Goal: Task Accomplishment & Management: Manage account settings

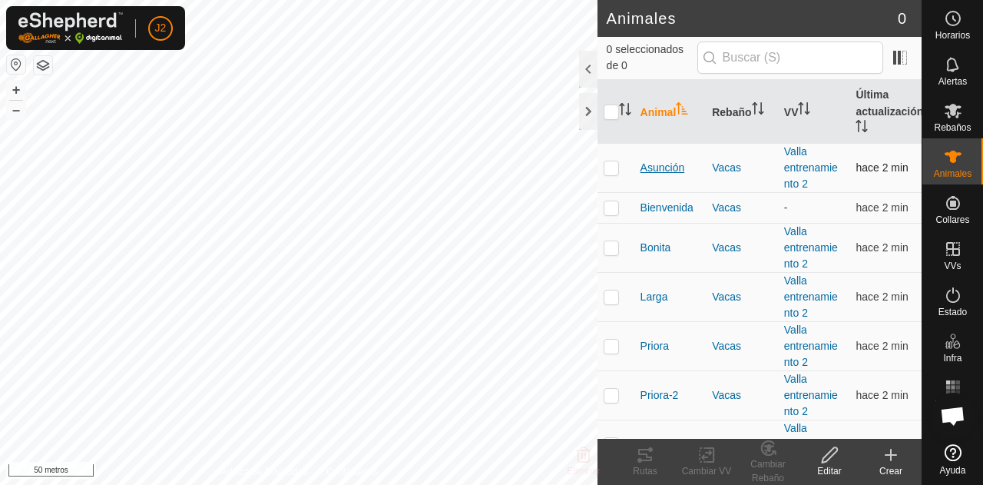
click at [662, 164] on font "Asunción" at bounding box center [662, 167] width 45 height 12
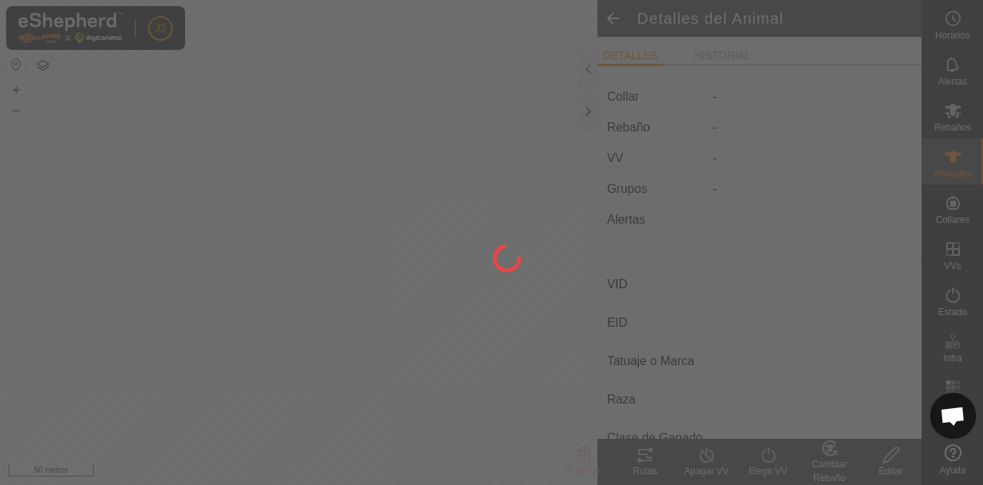
type input "Asuncion"
type input "-"
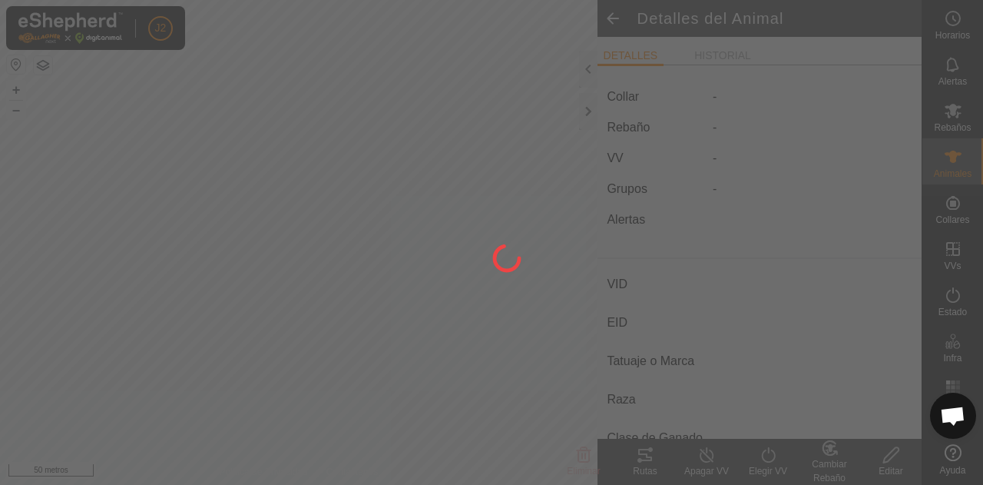
type input "0 kg"
type input "-"
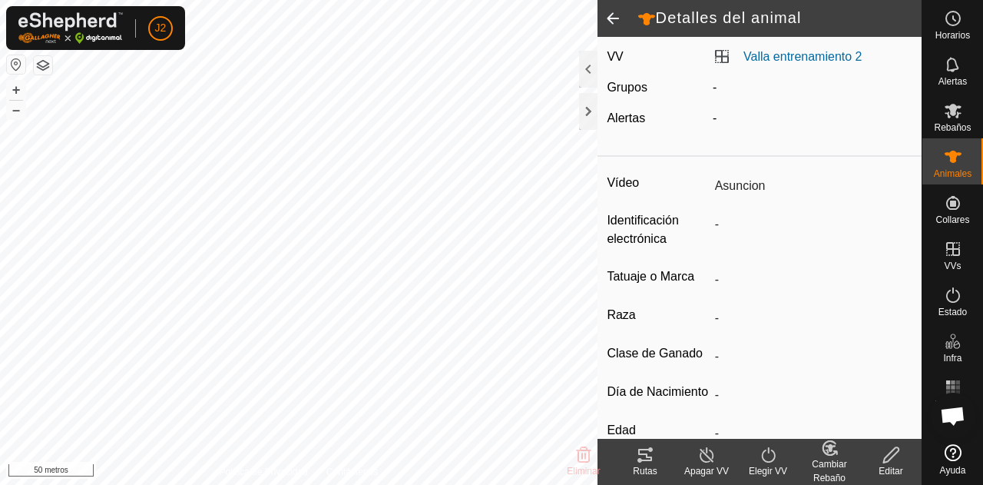
scroll to position [103, 0]
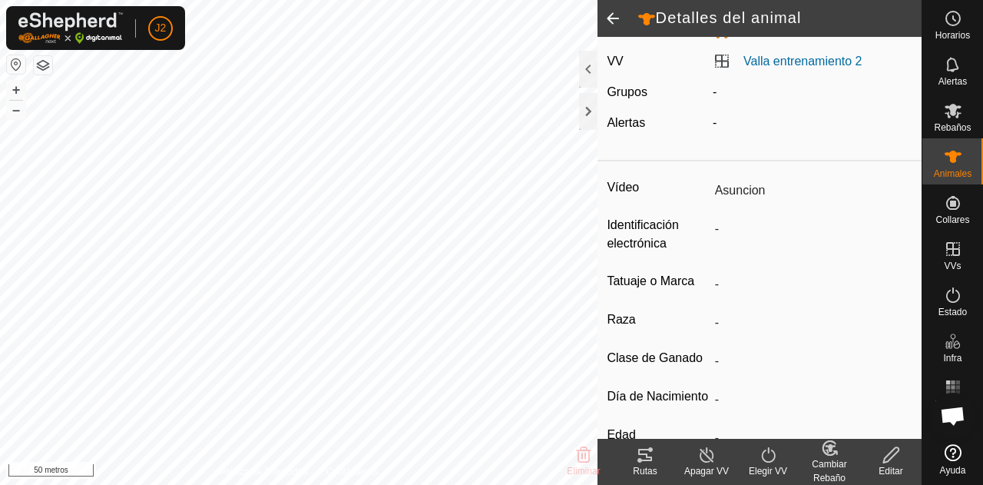
click at [763, 457] on icon at bounding box center [768, 454] width 19 height 18
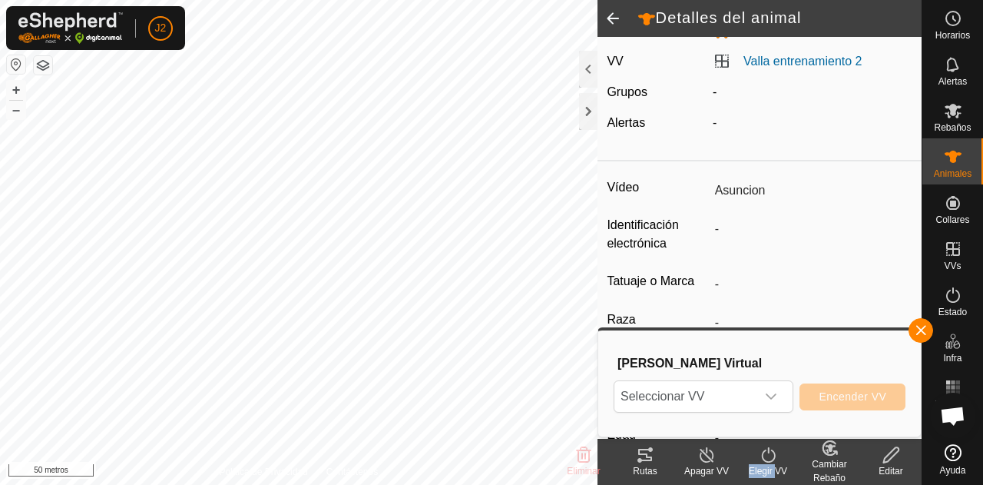
click at [763, 457] on icon at bounding box center [768, 454] width 19 height 18
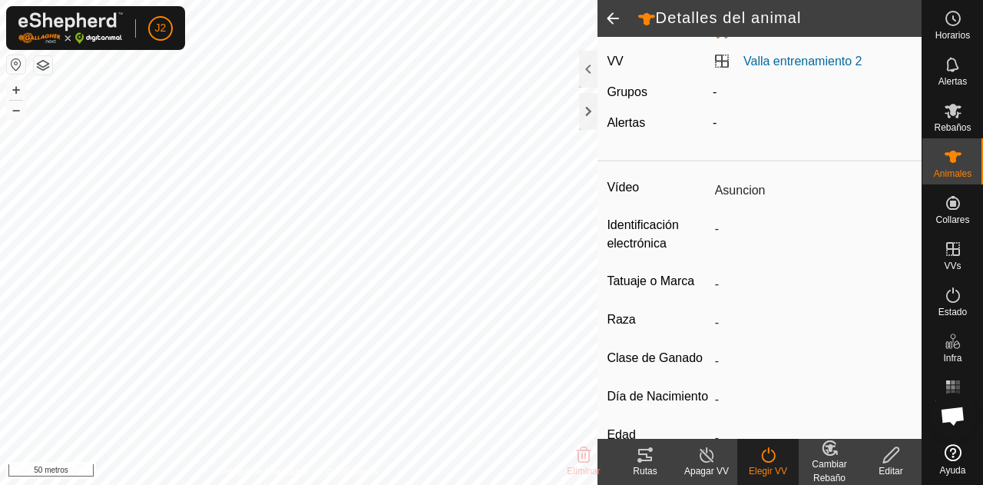
click at [763, 457] on icon at bounding box center [768, 454] width 19 height 18
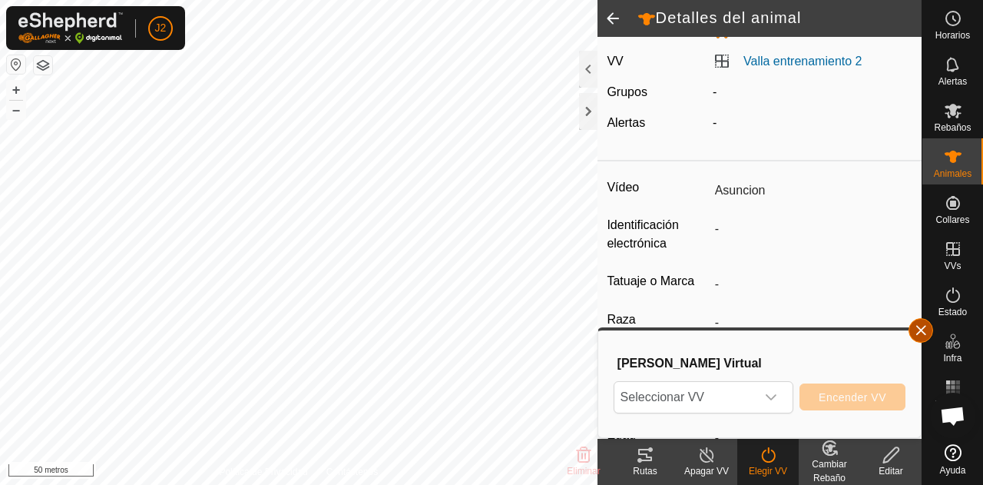
click at [920, 333] on button "button" at bounding box center [920, 330] width 25 height 25
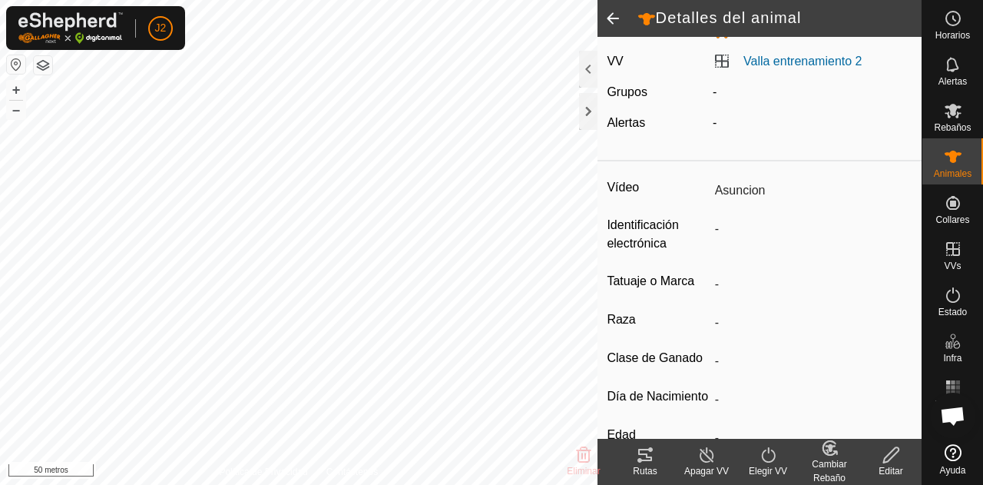
click at [707, 458] on icon at bounding box center [706, 454] width 19 height 18
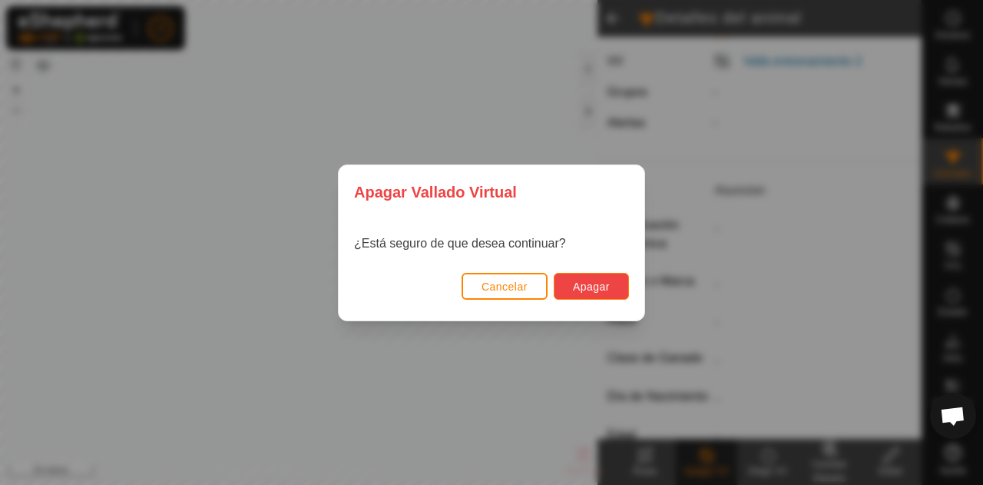
click at [584, 290] on font "Apagar" at bounding box center [591, 286] width 37 height 12
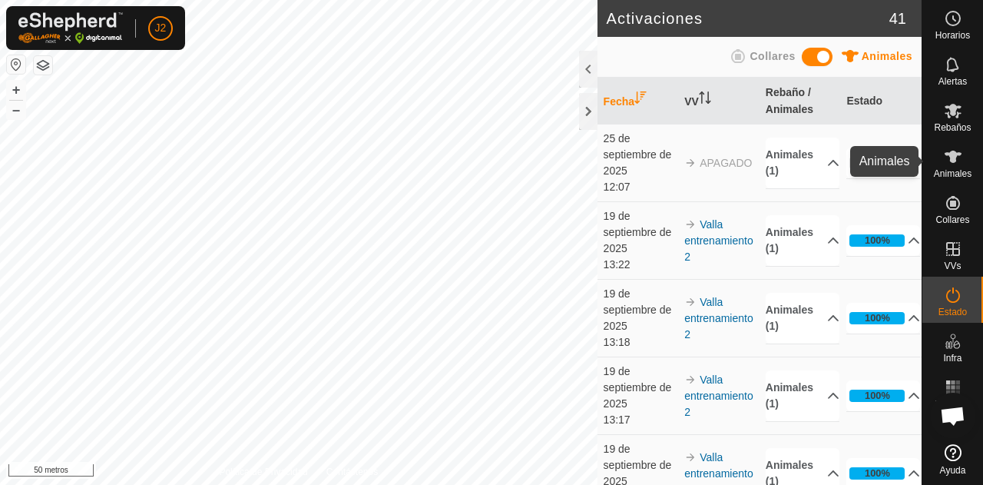
click at [965, 154] on es-animals-svg-icon at bounding box center [953, 156] width 28 height 25
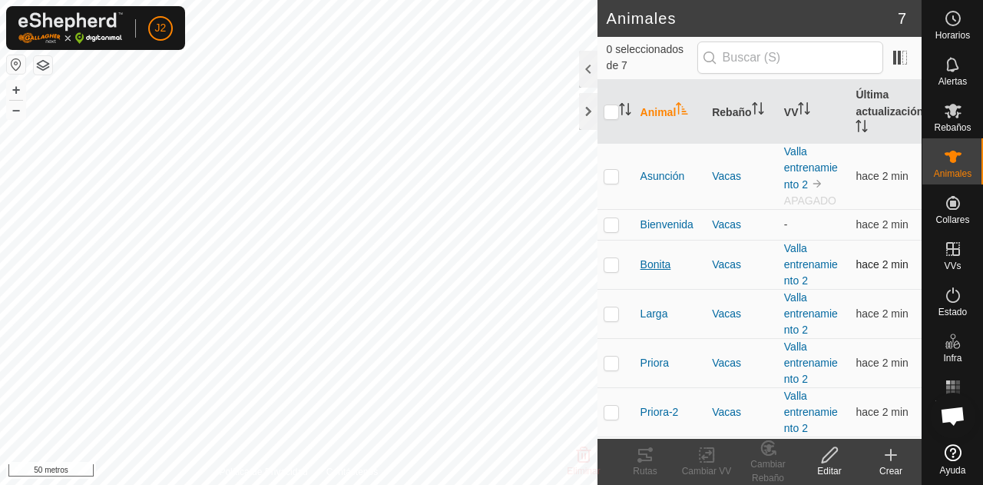
click at [657, 268] on font "Bonita" at bounding box center [655, 264] width 31 height 12
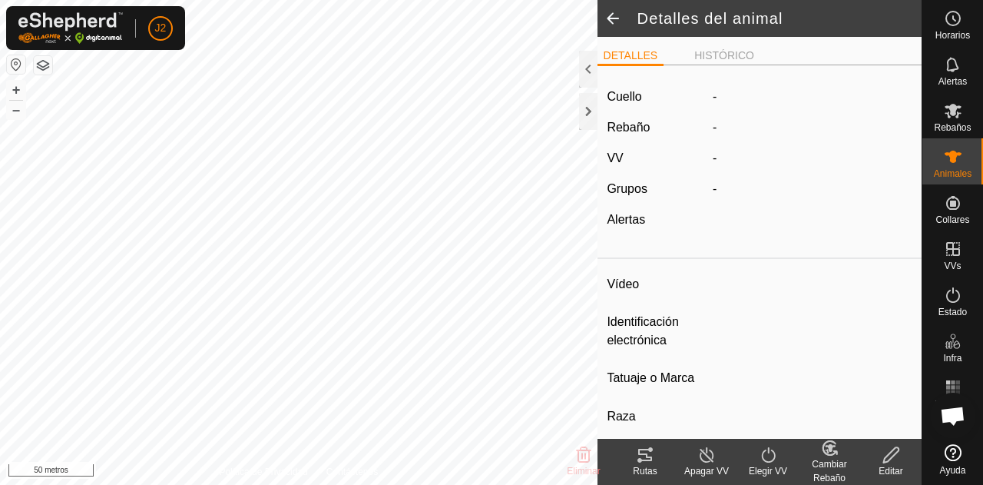
type input "Bonita"
type input "-"
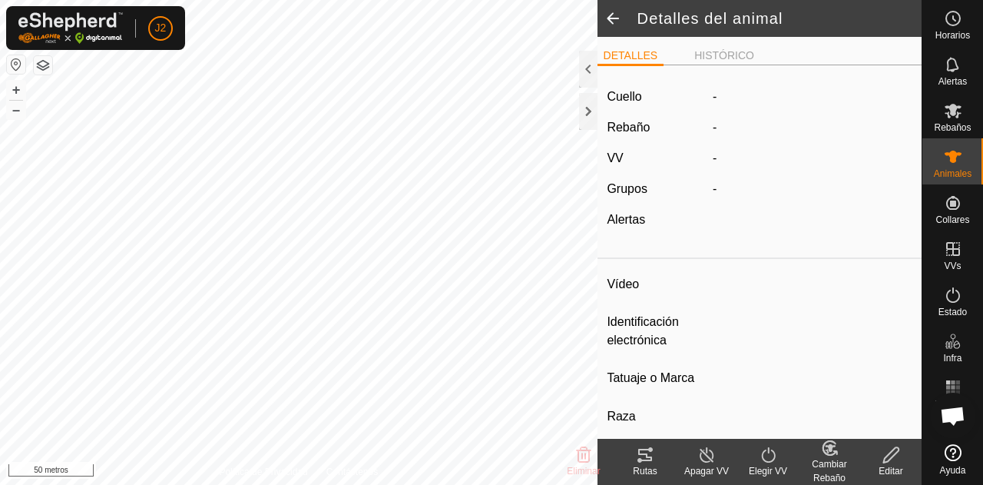
type input "0 kg"
type input "-"
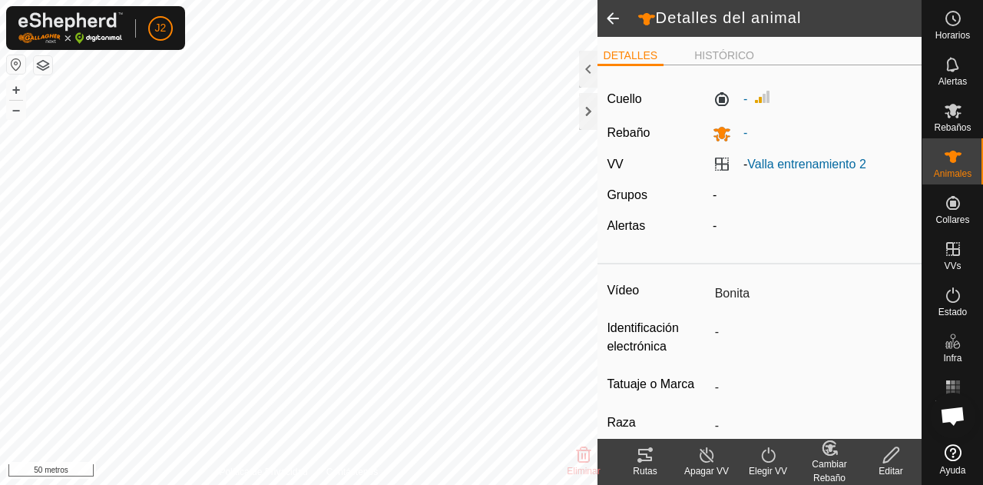
click at [704, 463] on icon at bounding box center [706, 454] width 19 height 18
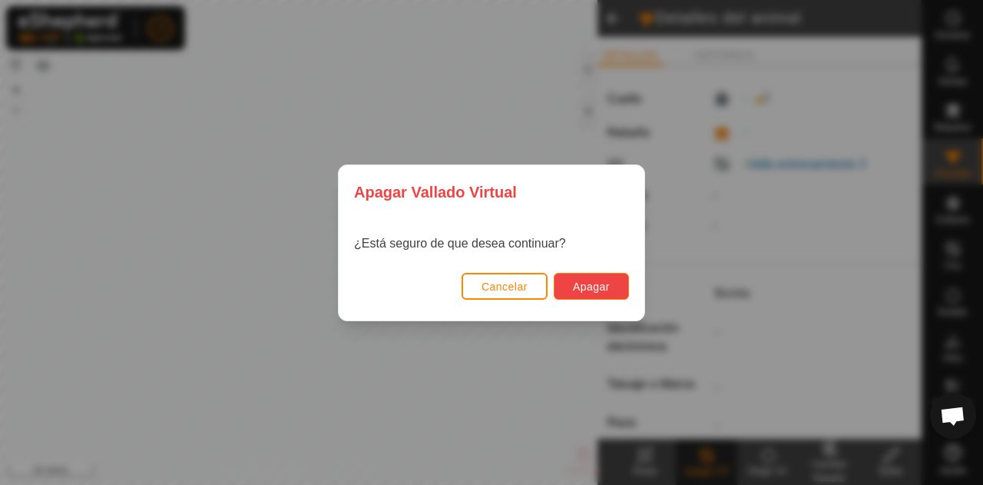
click at [591, 291] on font "Apagar" at bounding box center [591, 286] width 37 height 12
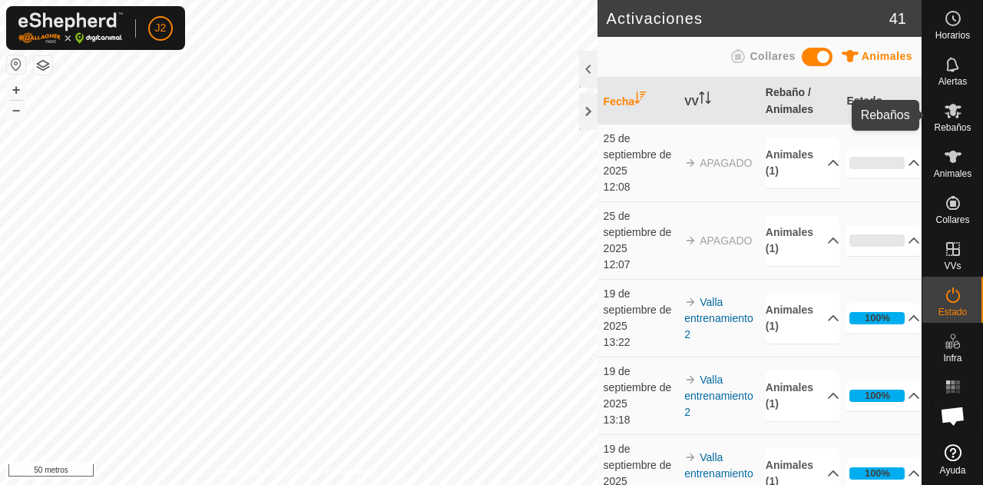
click at [958, 120] on es-mob-svg-icon at bounding box center [953, 110] width 28 height 25
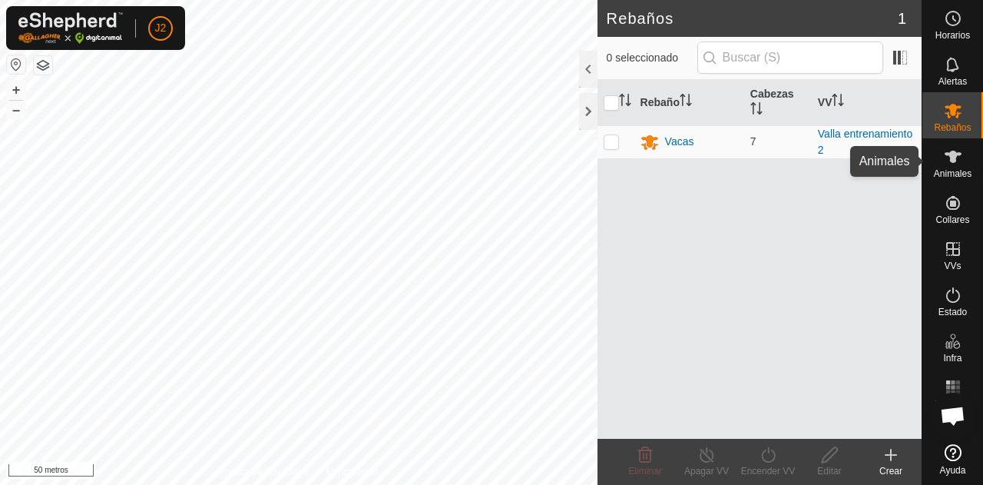
click at [970, 174] on font "Animales" at bounding box center [953, 173] width 38 height 11
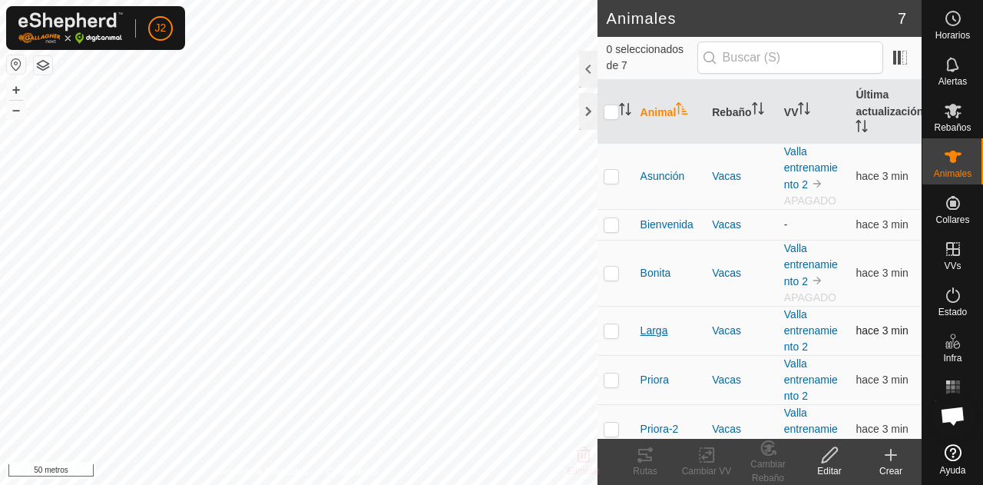
click at [651, 335] on font "Larga" at bounding box center [654, 330] width 28 height 12
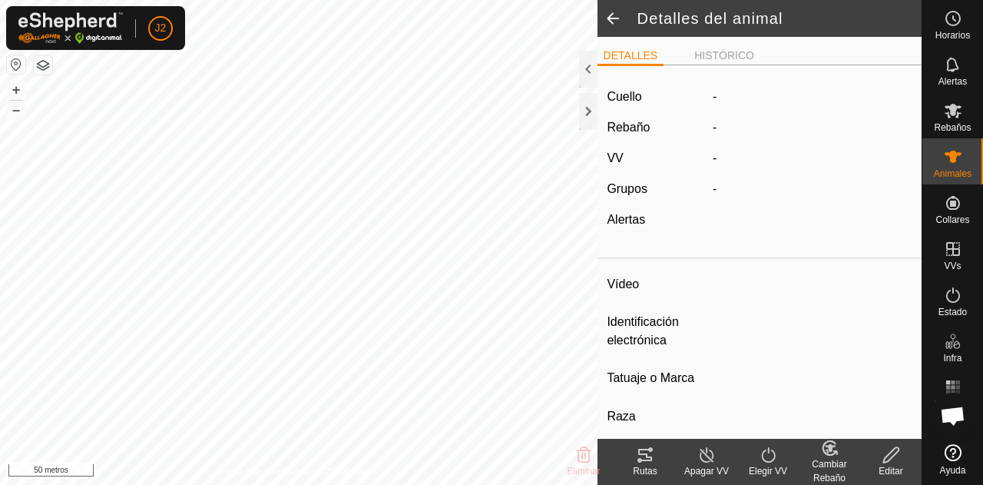
type input "Larga"
type input "-"
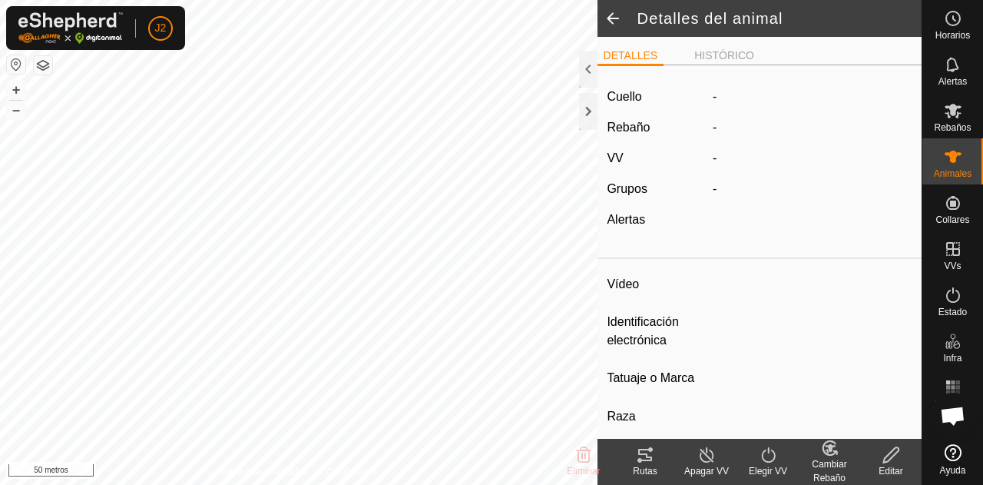
type input "0 kg"
type input "-"
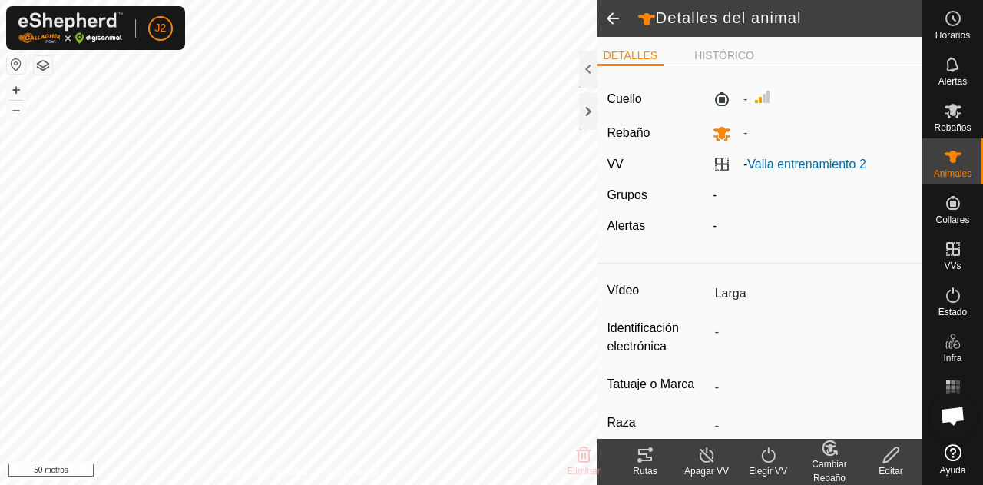
click at [709, 465] on div "Apagar VV" at bounding box center [706, 471] width 61 height 14
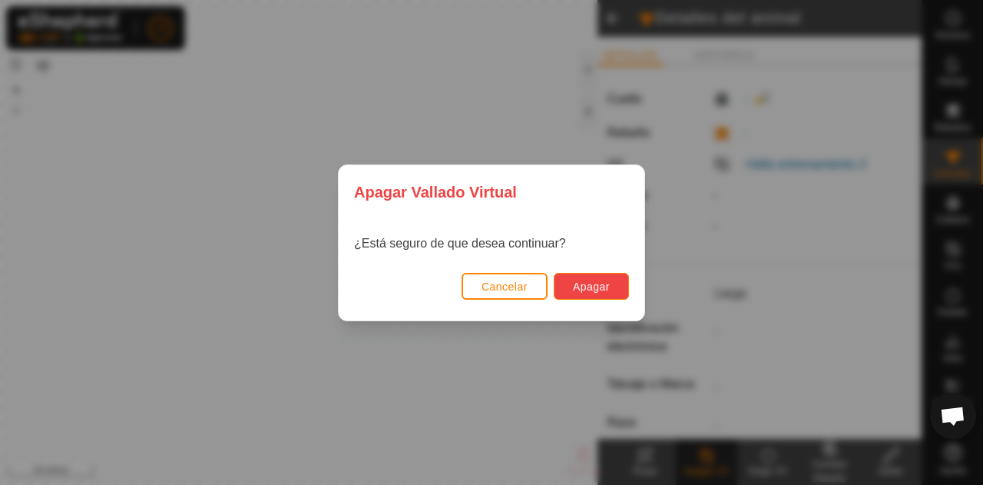
click at [598, 286] on font "Apagar" at bounding box center [591, 286] width 37 height 12
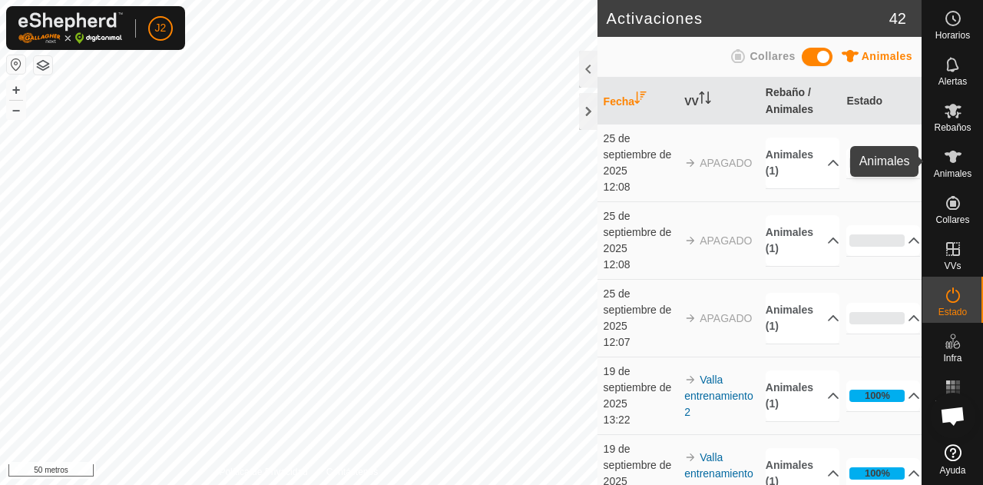
click at [960, 149] on icon at bounding box center [953, 156] width 18 height 18
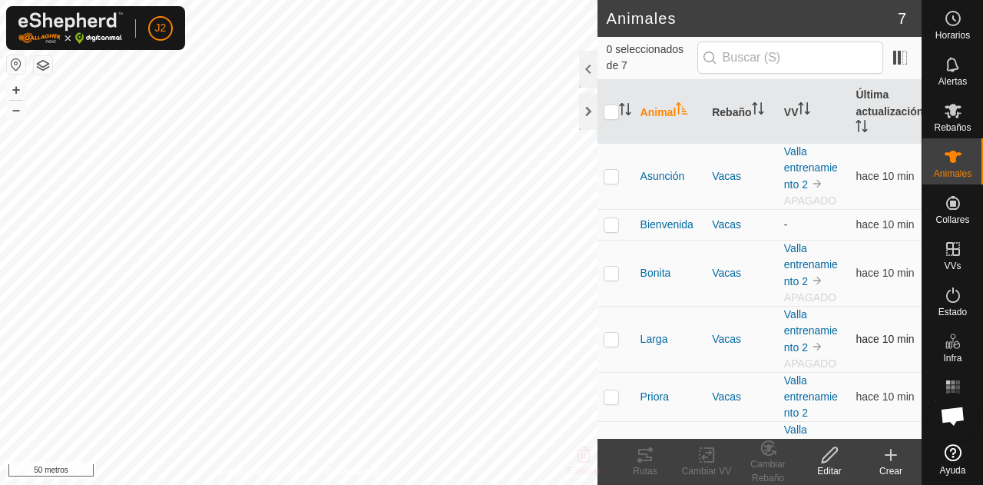
scroll to position [81, 0]
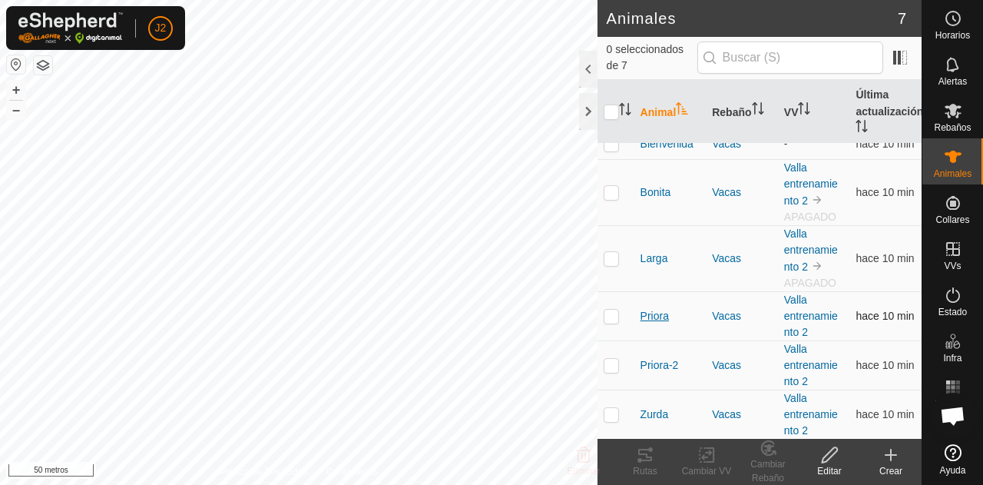
click at [657, 320] on font "Priora" at bounding box center [654, 315] width 28 height 12
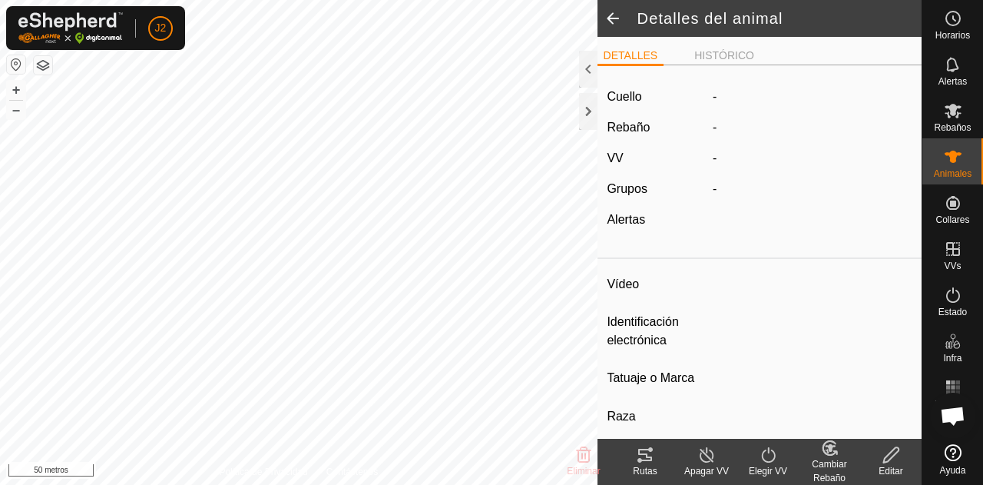
type input "Priora"
type input "-"
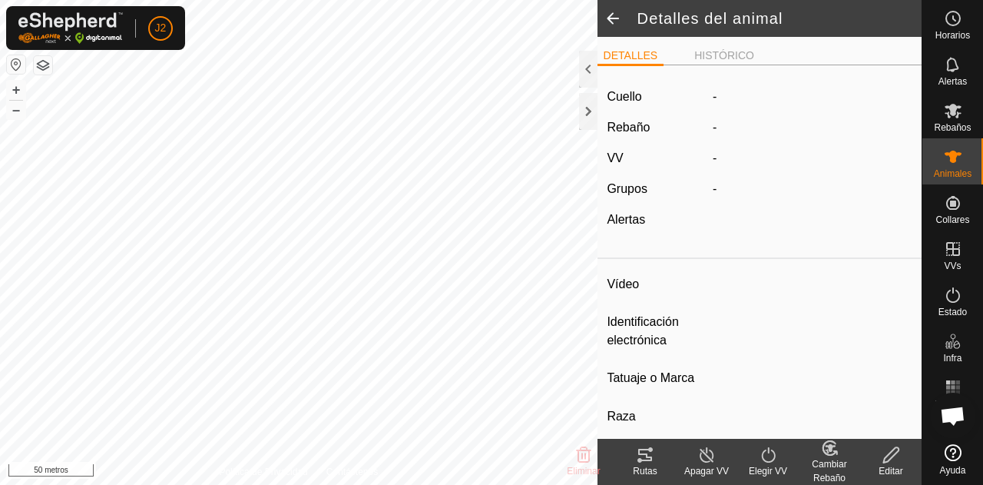
type input "0 kg"
type input "-"
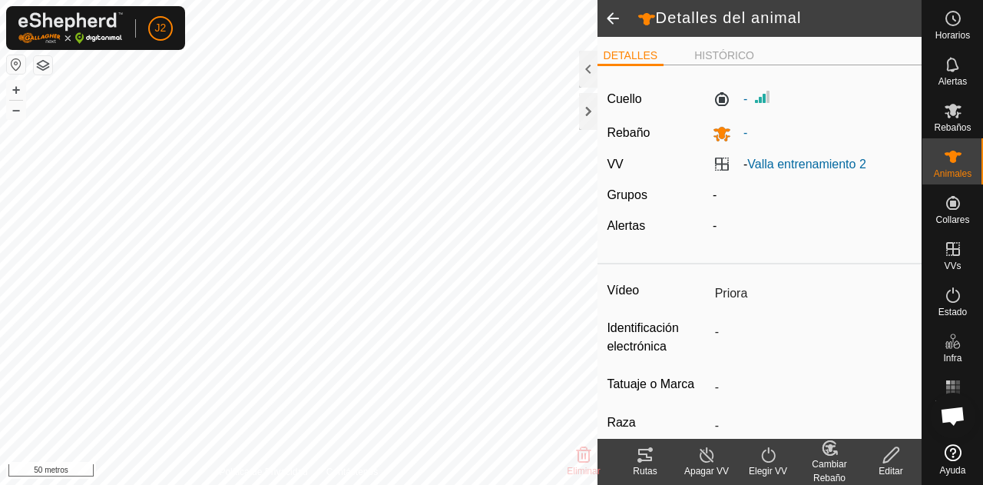
click at [651, 462] on icon at bounding box center [645, 454] width 18 height 18
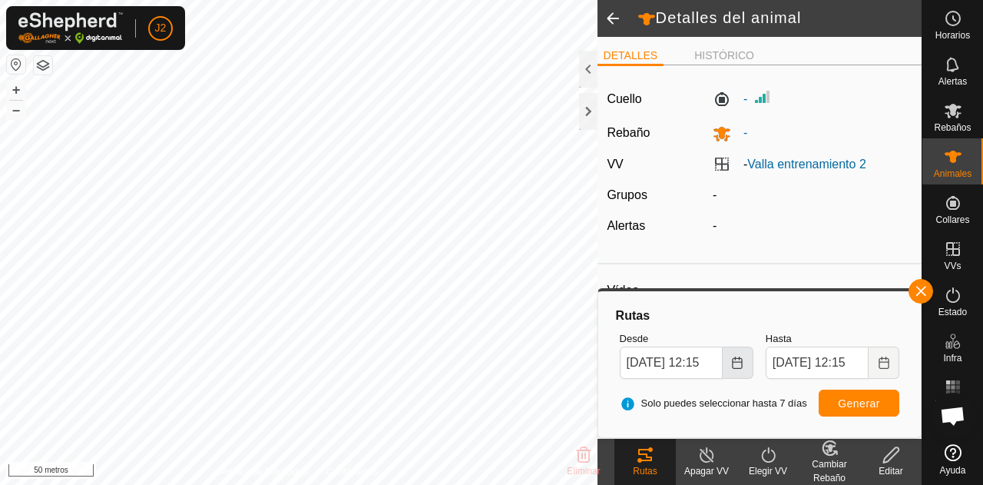
click at [740, 356] on icon "Elija fecha" at bounding box center [737, 362] width 12 height 12
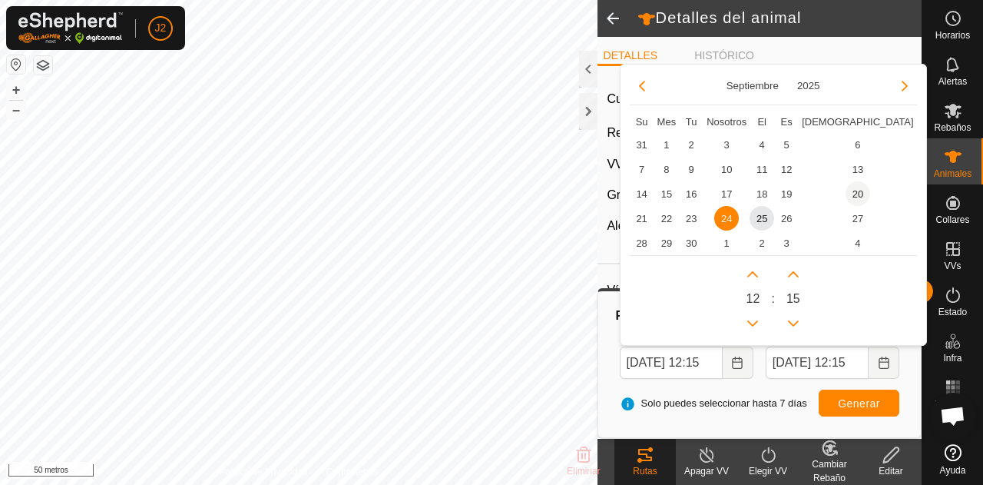
click at [846, 196] on span "20" at bounding box center [858, 193] width 25 height 25
type input "[DATE] 12:15"
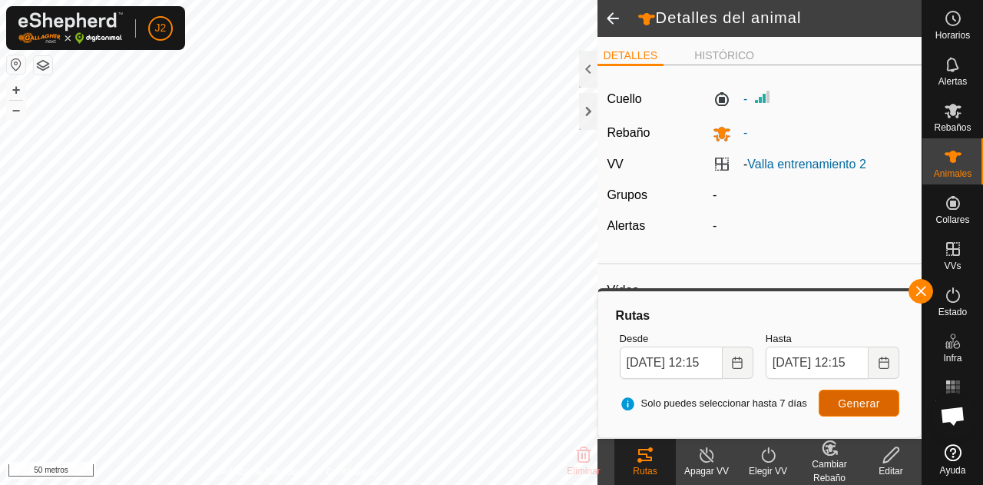
click at [853, 412] on button "Generar" at bounding box center [859, 402] width 81 height 27
click at [917, 292] on button "button" at bounding box center [920, 291] width 25 height 25
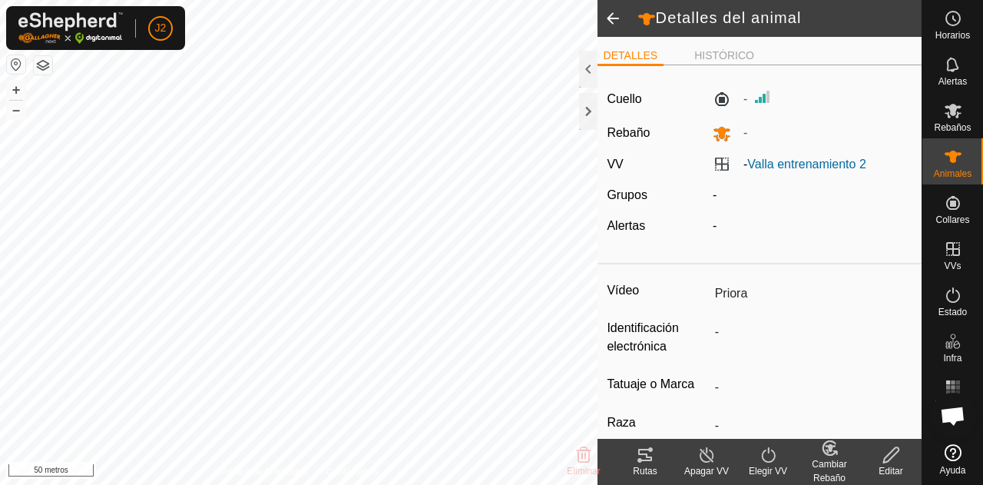
click at [703, 449] on icon at bounding box center [706, 454] width 19 height 18
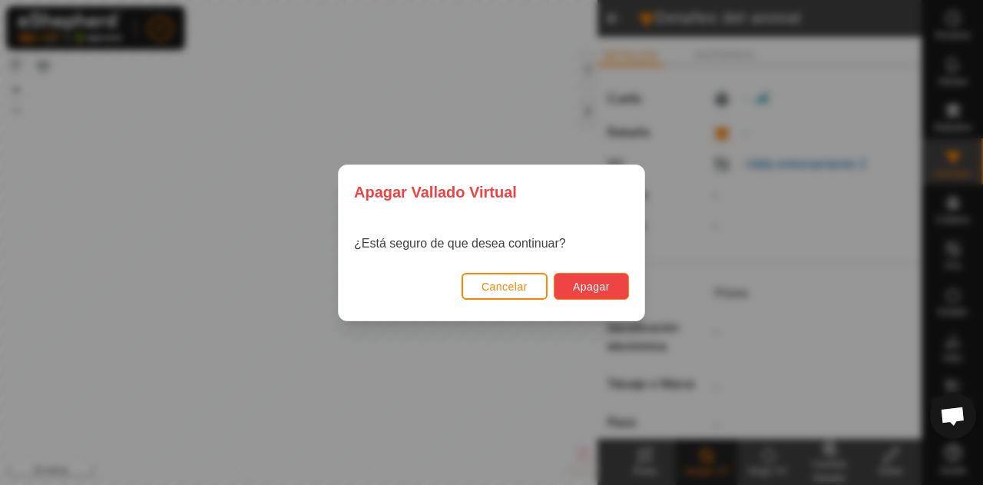
click at [606, 290] on font "Apagar" at bounding box center [591, 286] width 37 height 12
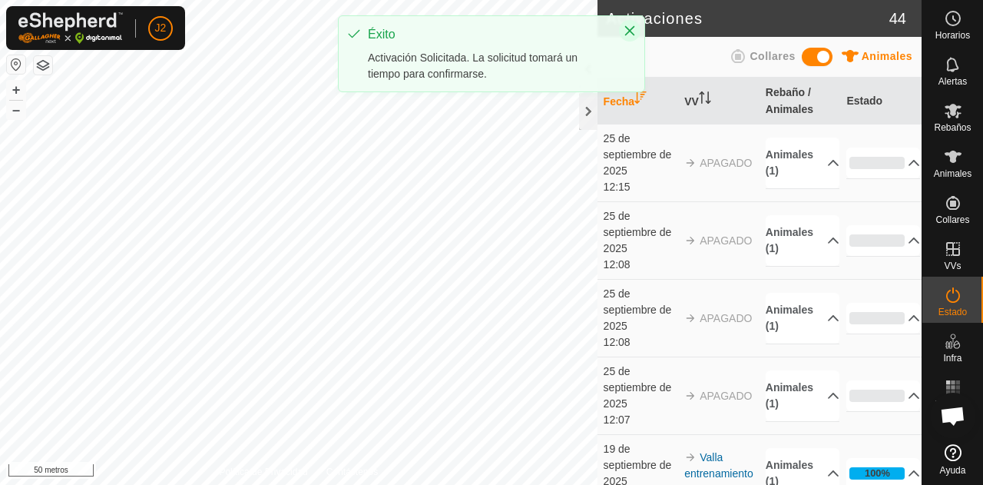
click at [624, 30] on icon "Cerca" at bounding box center [630, 31] width 12 height 12
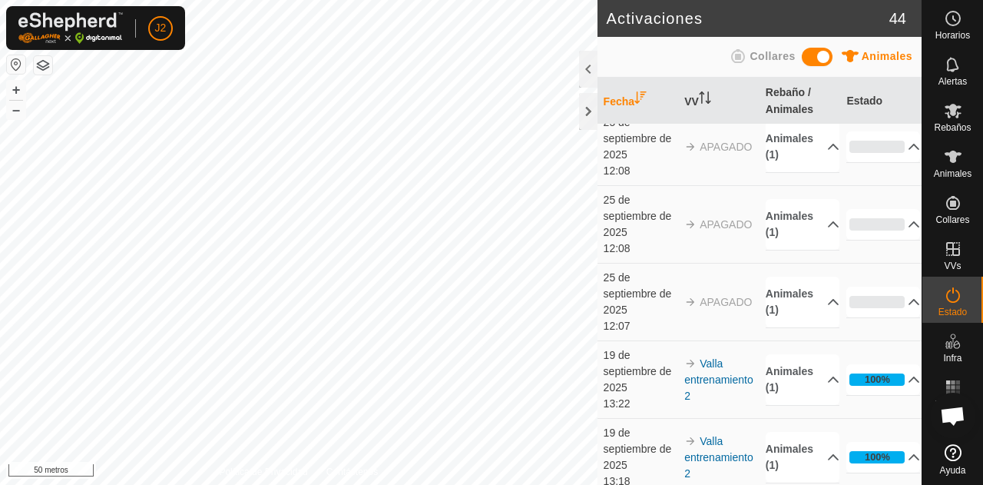
scroll to position [95, 0]
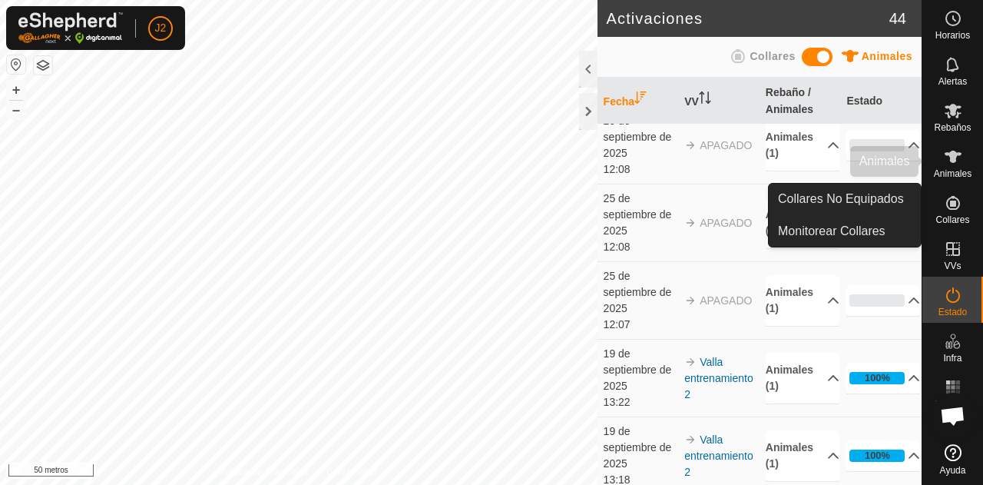
click at [956, 176] on font "Animales" at bounding box center [953, 173] width 38 height 11
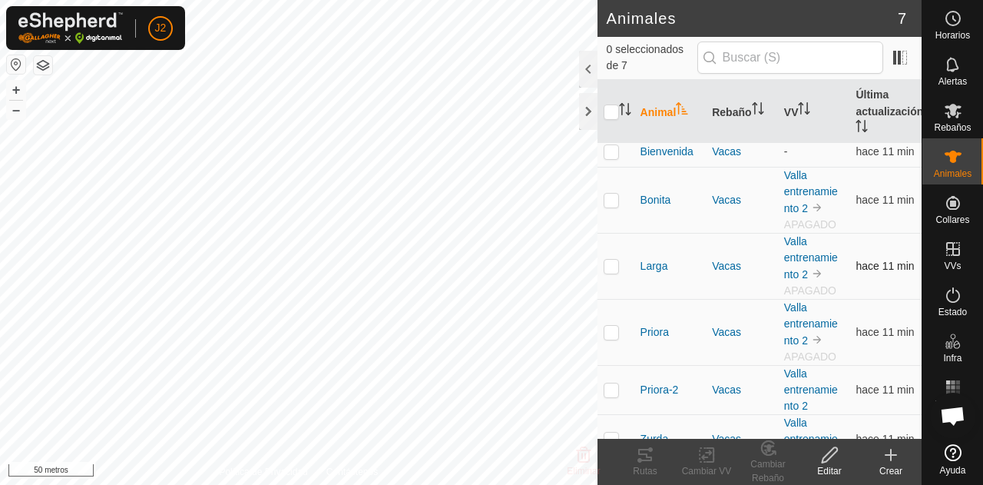
scroll to position [98, 0]
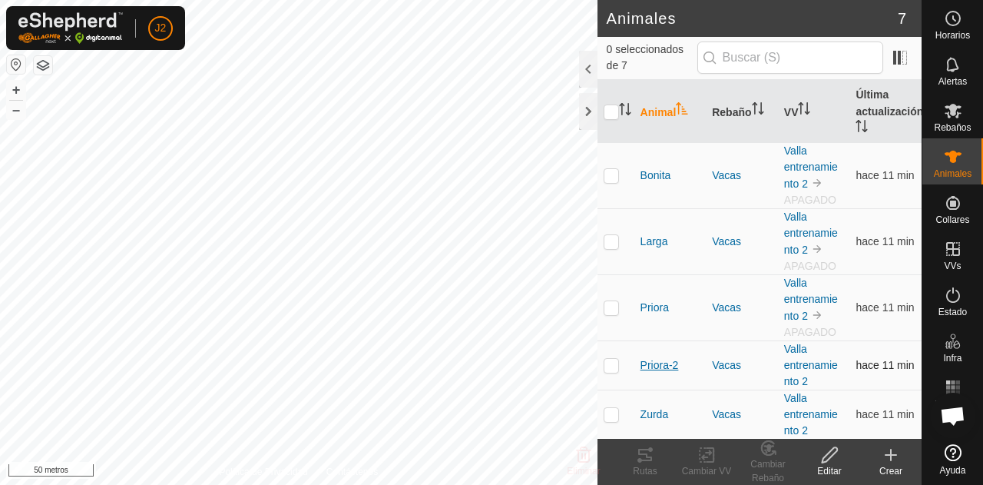
click at [667, 359] on font "Priora-2" at bounding box center [659, 365] width 38 height 12
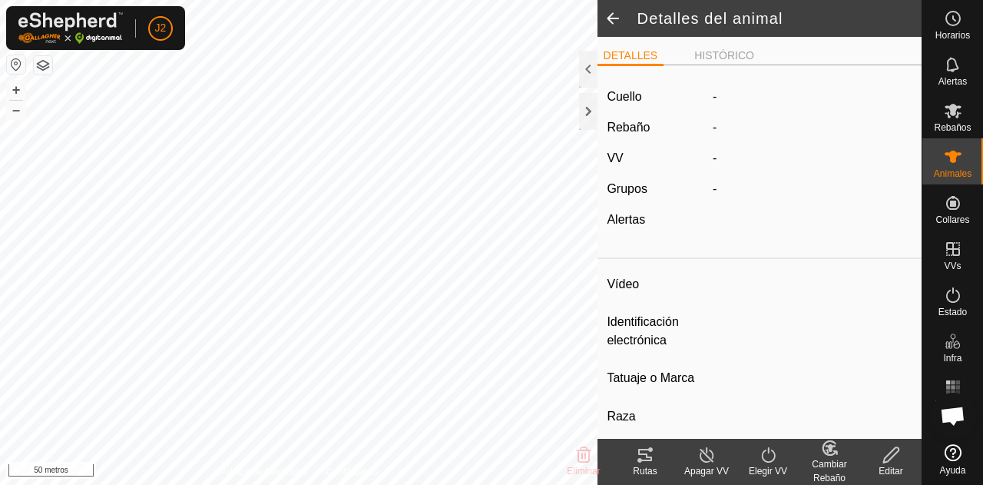
type input "Priora-2"
type input "-"
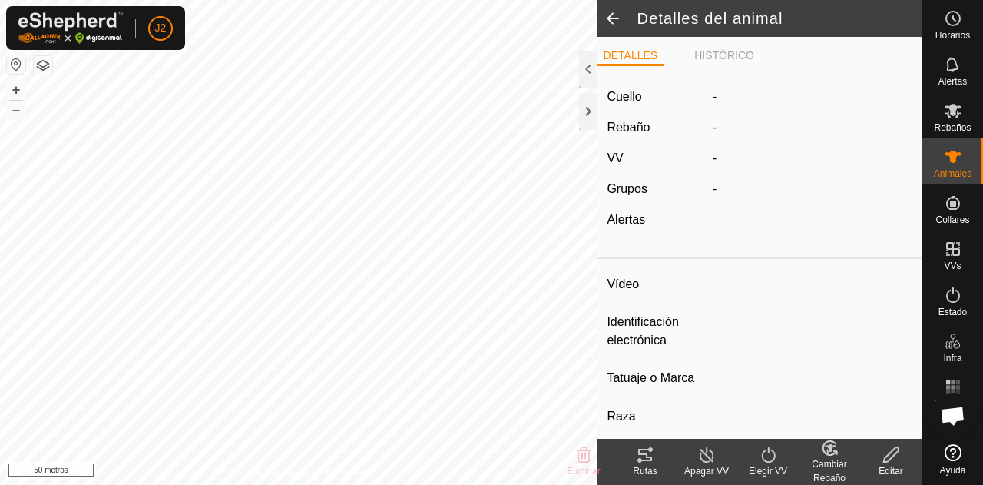
type input "0 kg"
type input "-"
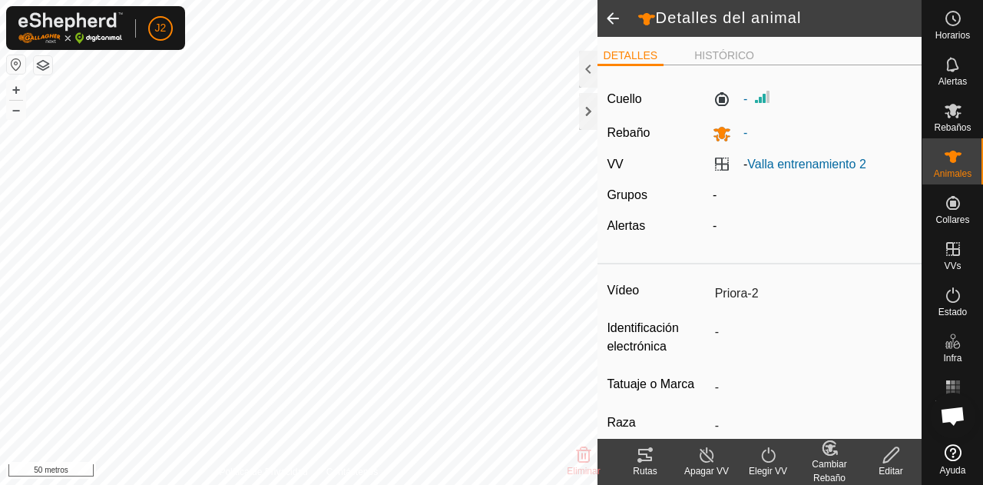
click at [648, 456] on icon at bounding box center [645, 454] width 14 height 12
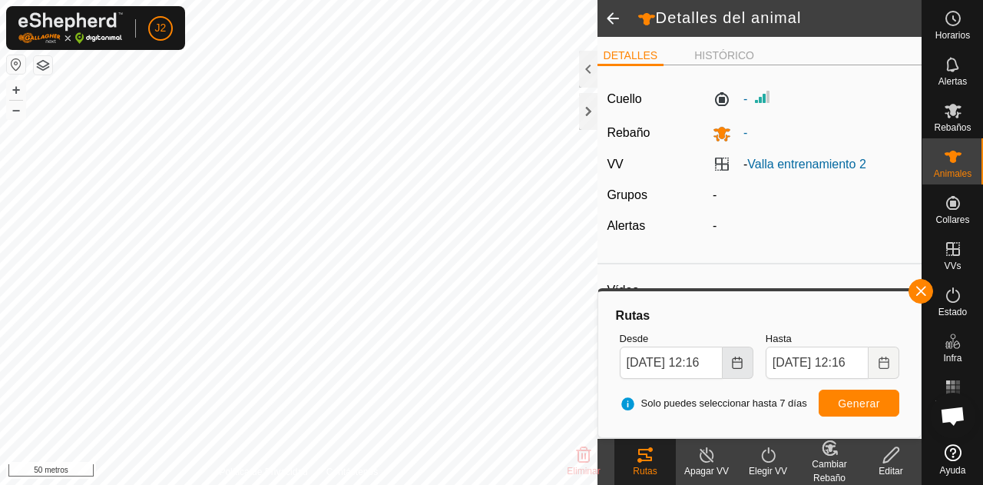
click at [740, 360] on icon "Elija fecha" at bounding box center [737, 362] width 12 height 12
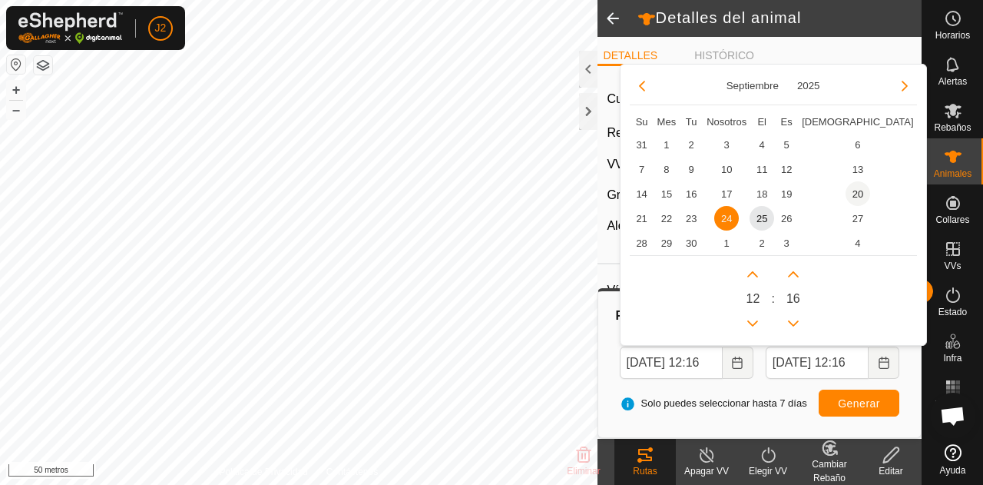
click at [846, 186] on span "20" at bounding box center [858, 193] width 25 height 25
type input "[DATE] 12:16"
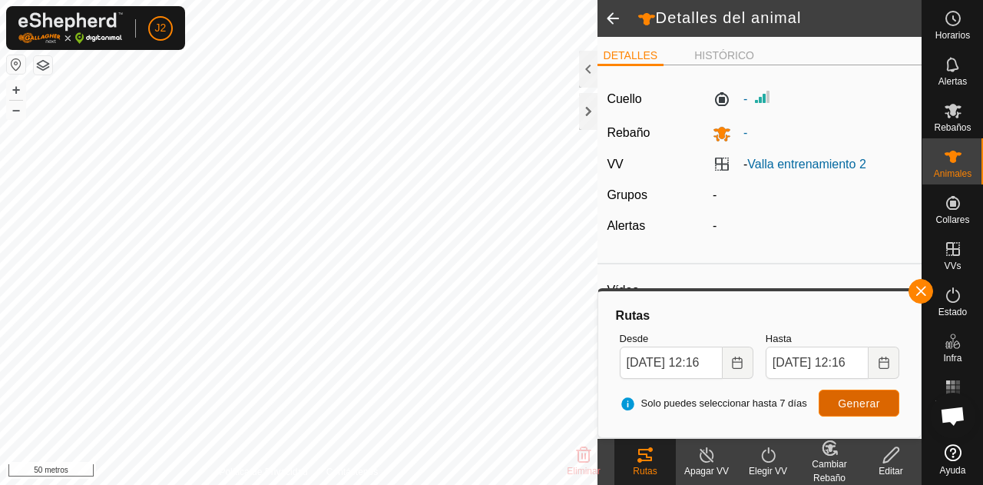
scroll to position [0, 0]
click at [848, 403] on font "Generar" at bounding box center [859, 403] width 42 height 12
click at [720, 462] on turn-off-svg-icon at bounding box center [706, 454] width 61 height 18
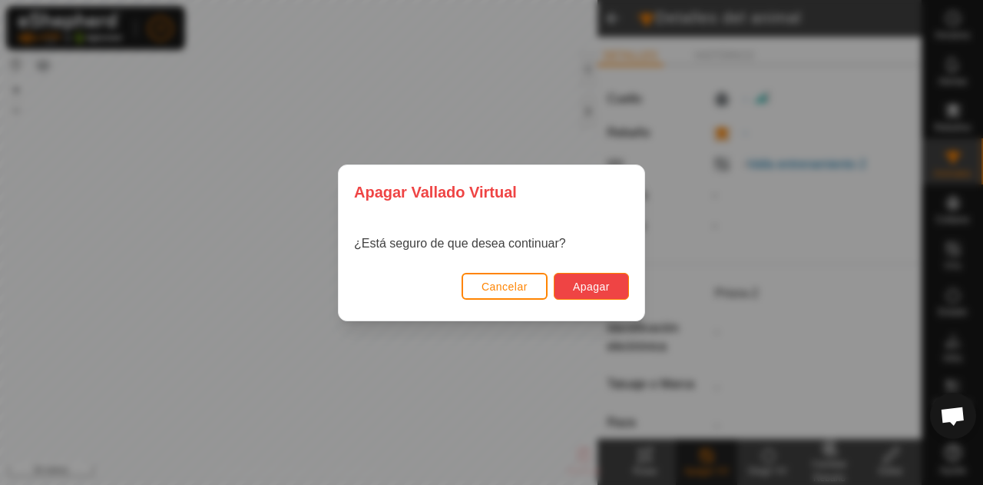
click at [611, 283] on button "Apagar" at bounding box center [591, 286] width 75 height 27
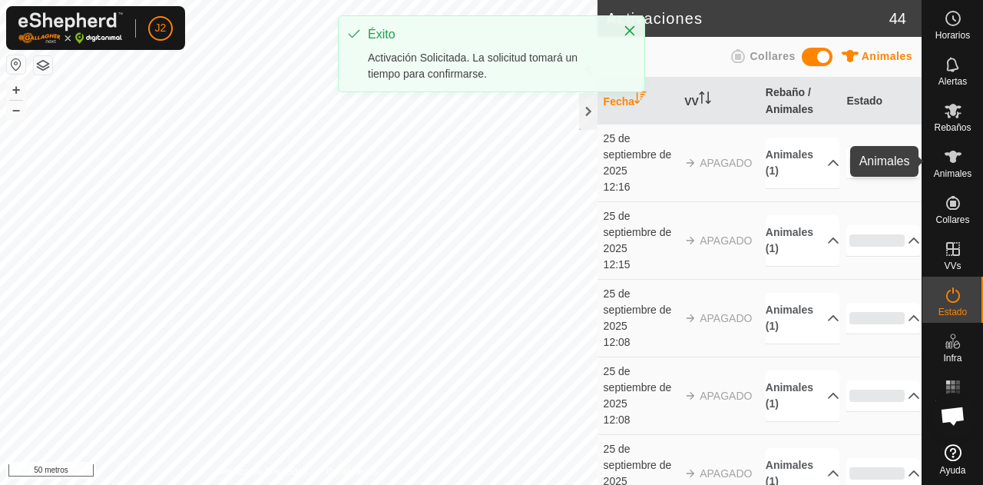
click at [951, 157] on icon at bounding box center [953, 157] width 17 height 12
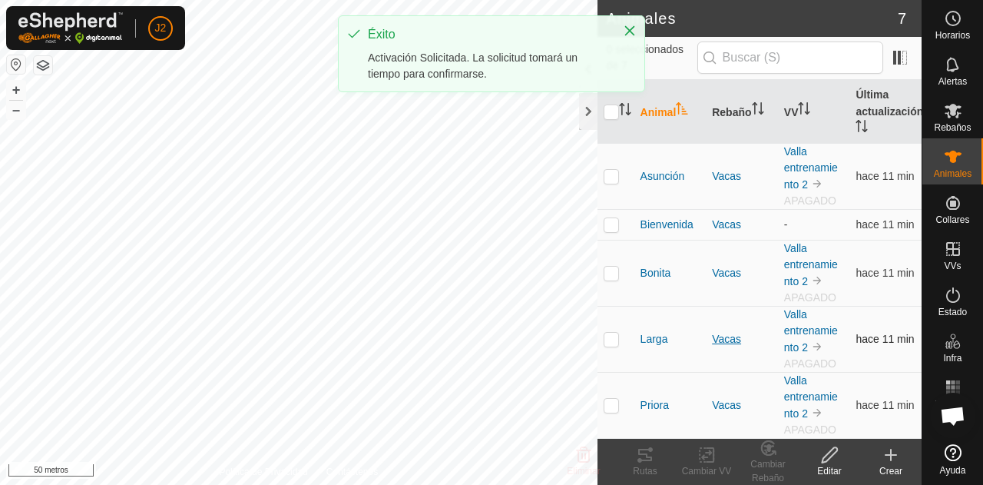
scroll to position [114, 0]
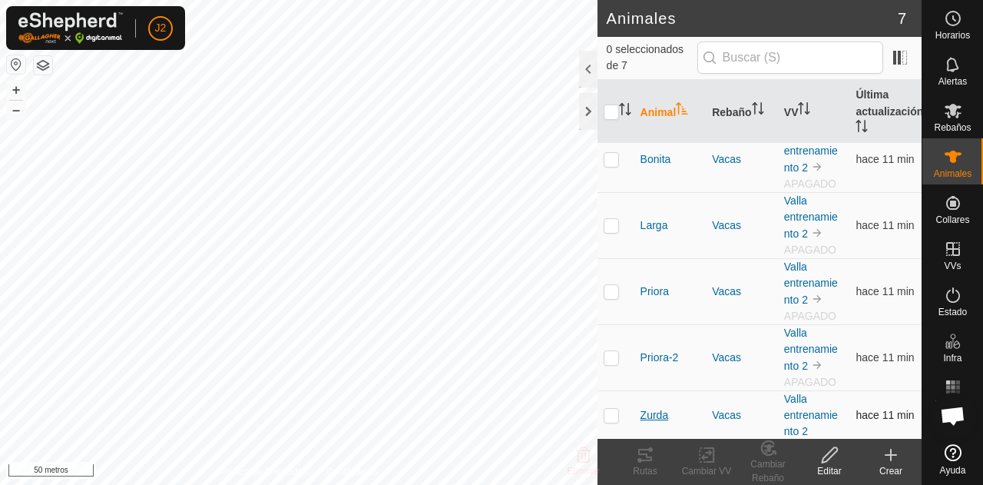
click at [661, 415] on font "Zurda" at bounding box center [654, 415] width 28 height 12
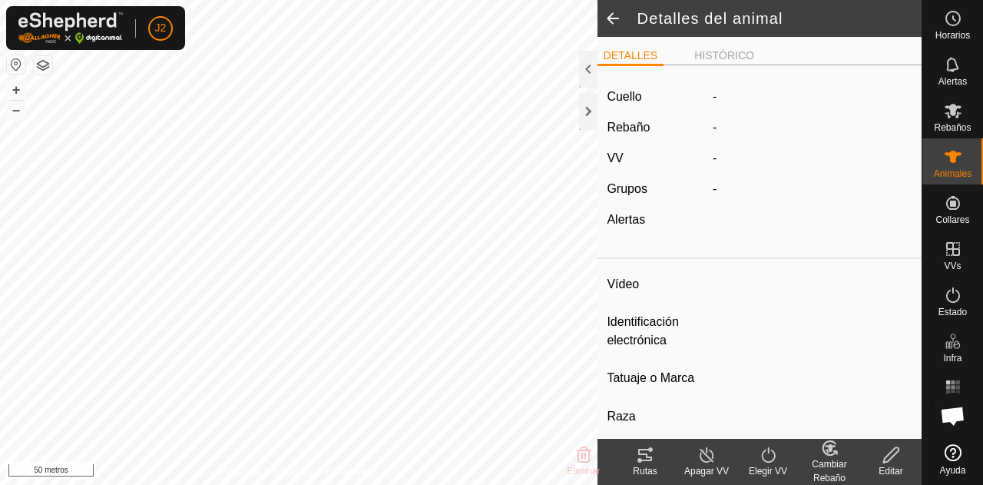
type input "Zurda"
type input "-"
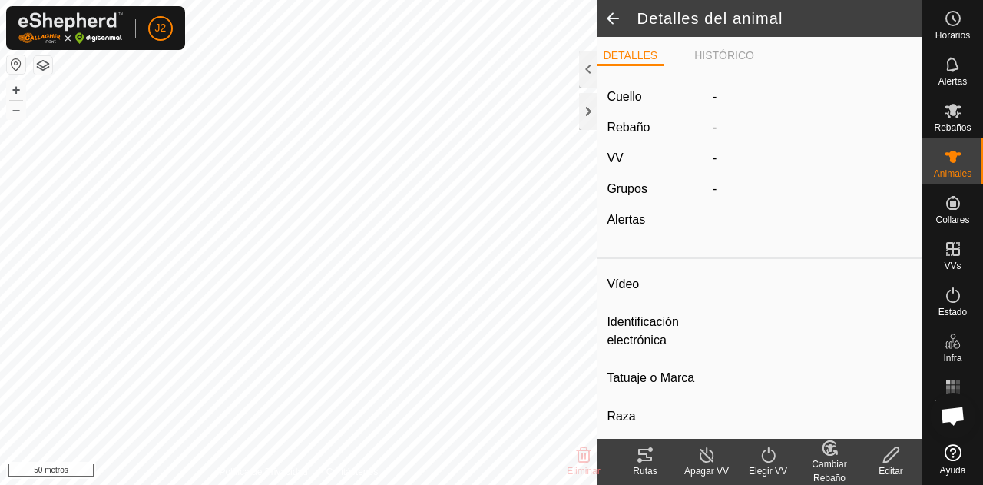
type input "0 kg"
type input "-"
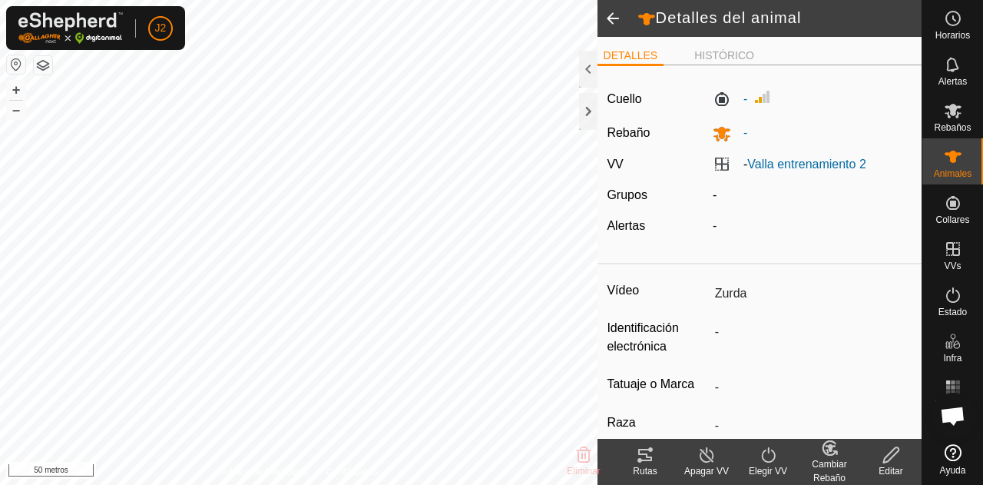
click at [645, 466] on font "Rutas" at bounding box center [645, 470] width 24 height 11
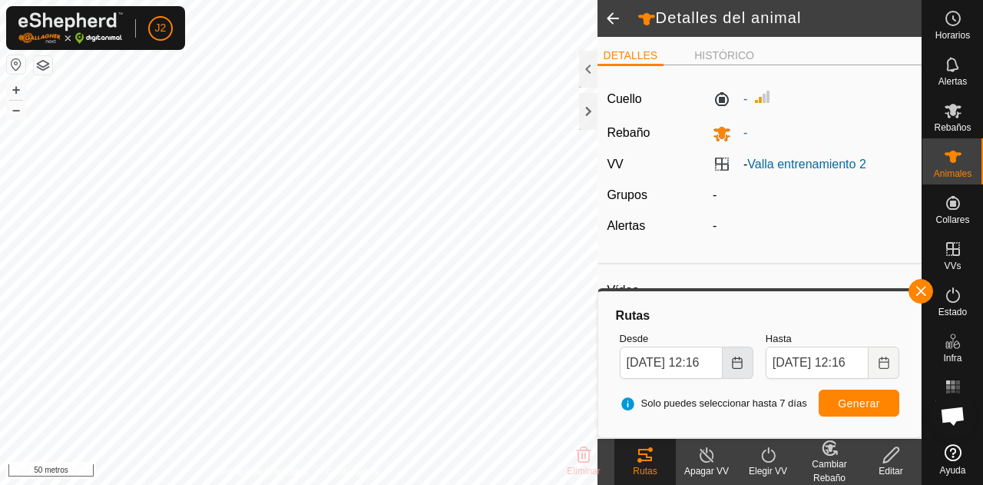
click at [734, 362] on icon "Elija fecha" at bounding box center [737, 362] width 12 height 12
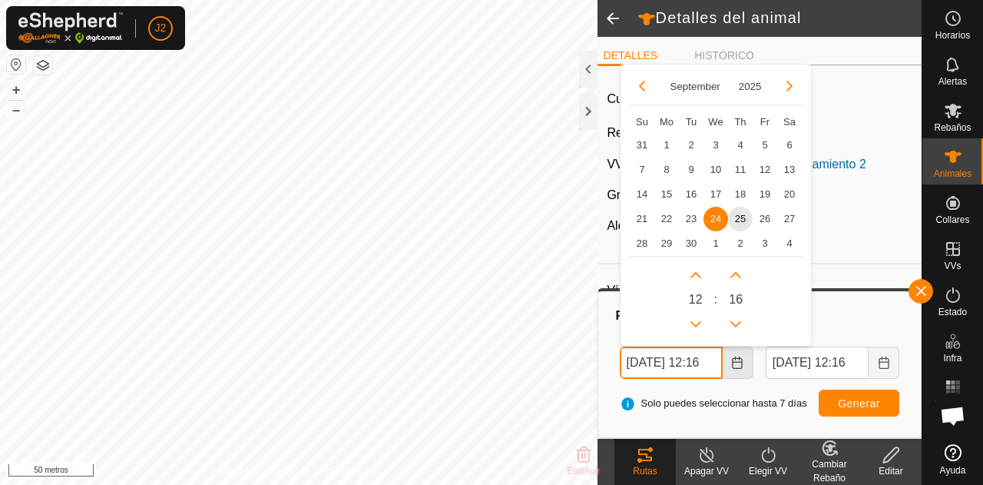
scroll to position [0, 17]
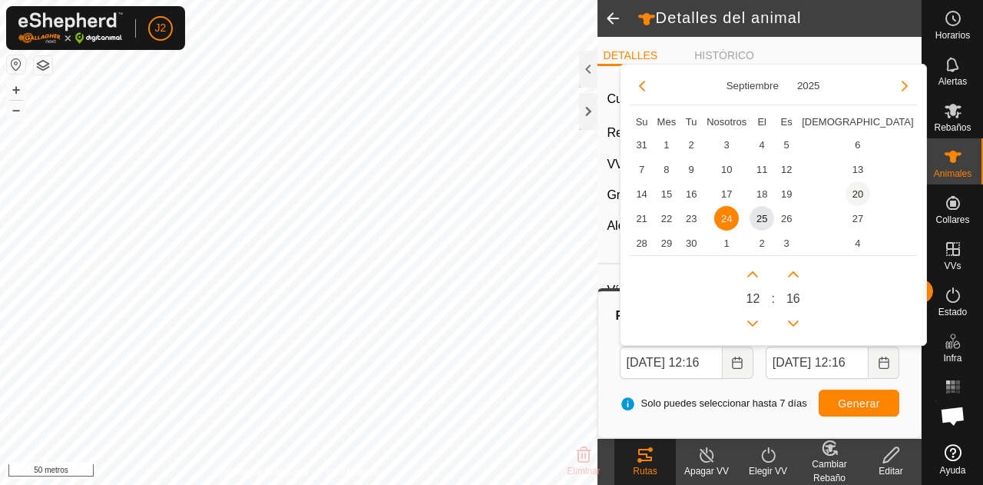
click at [846, 192] on span "20" at bounding box center [858, 193] width 25 height 25
type input "[DATE] 12:16"
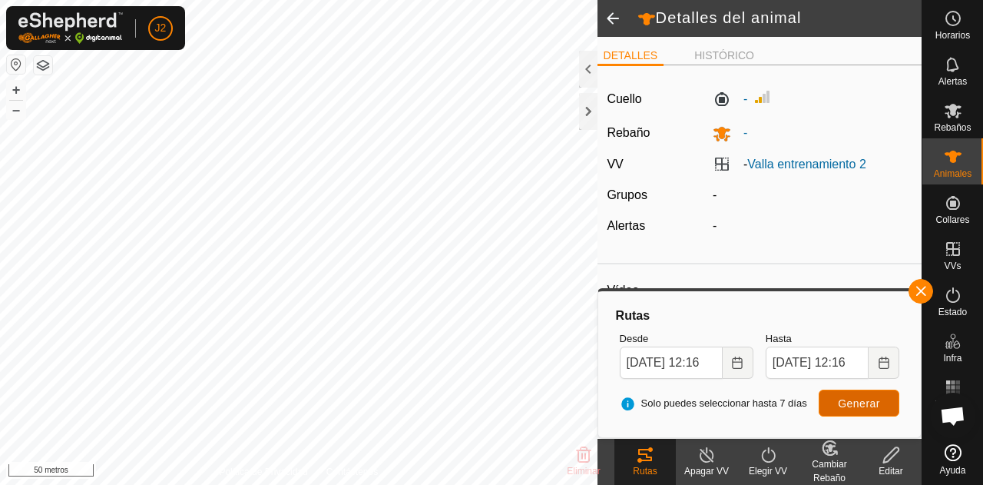
scroll to position [0, 0]
click at [859, 400] on font "Generar" at bounding box center [859, 403] width 42 height 12
click at [711, 459] on line at bounding box center [706, 455] width 12 height 12
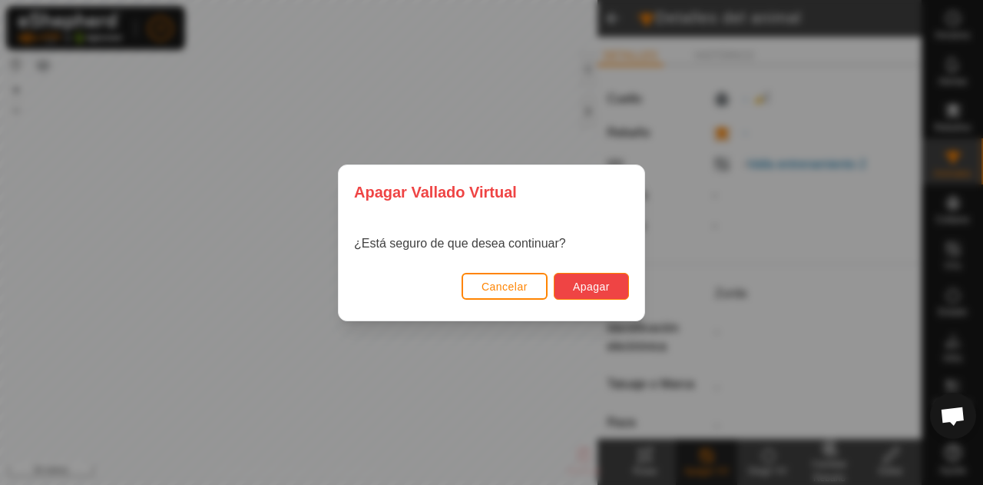
click at [597, 285] on font "Apagar" at bounding box center [591, 286] width 37 height 12
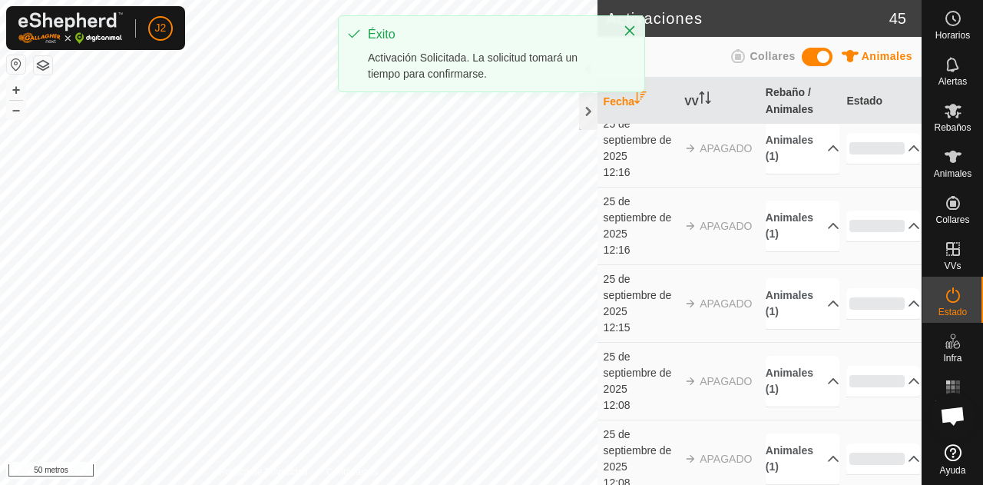
scroll to position [17, 0]
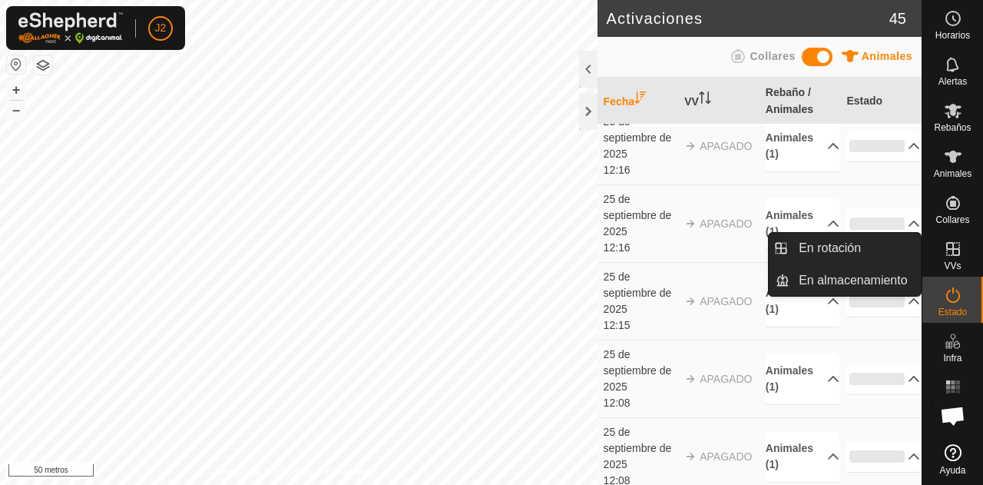
click at [946, 263] on font "VVs" at bounding box center [952, 265] width 17 height 11
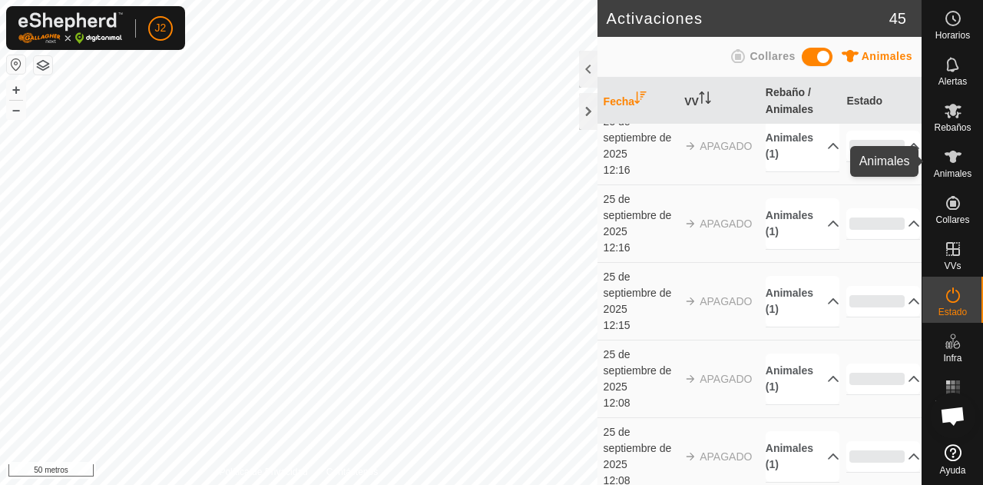
click at [938, 174] on font "Animales" at bounding box center [953, 173] width 38 height 11
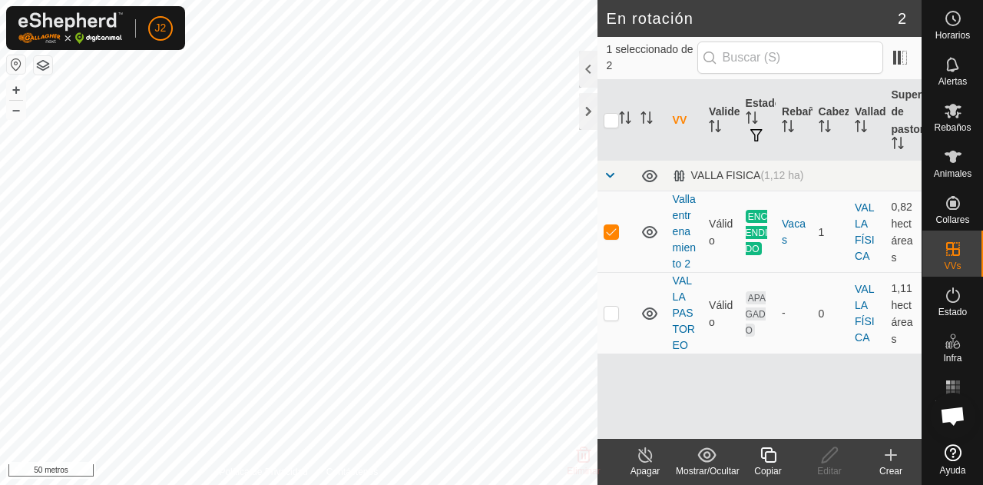
click at [647, 457] on line at bounding box center [645, 455] width 12 height 12
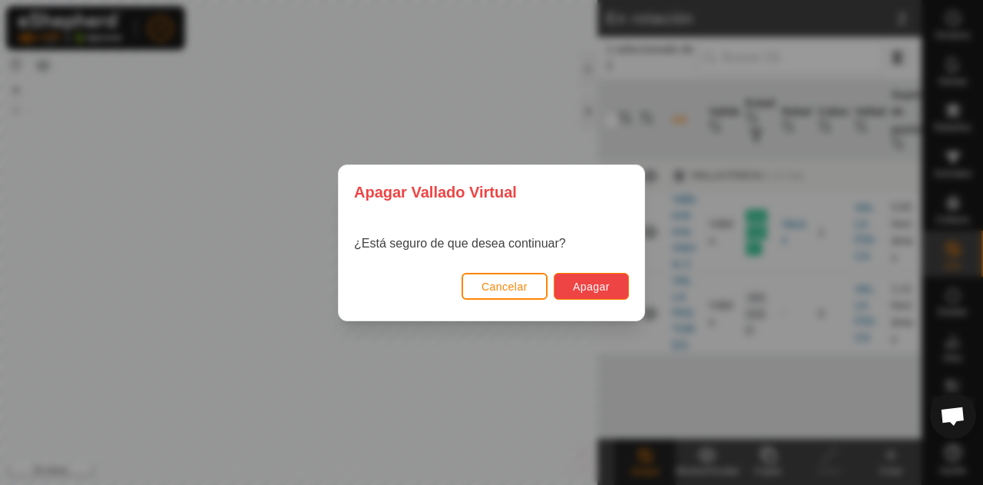
click at [607, 287] on font "Apagar" at bounding box center [591, 286] width 37 height 12
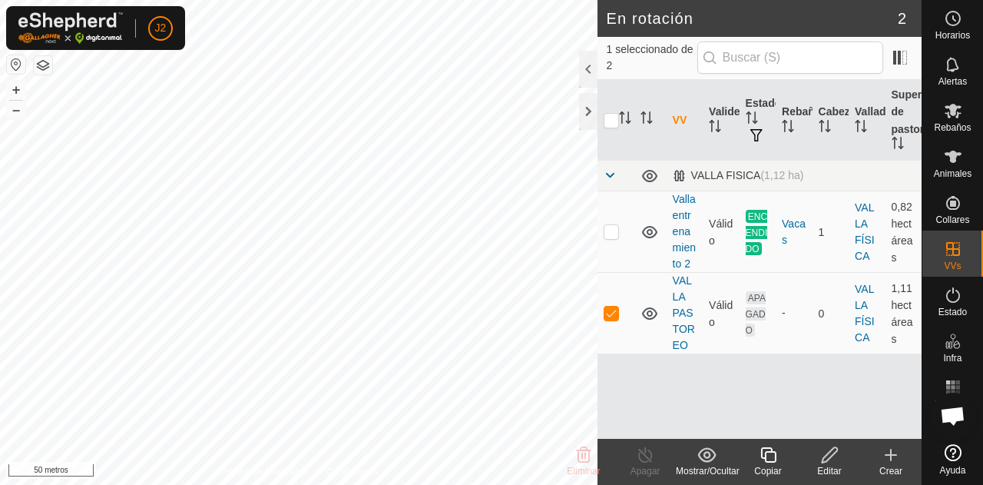
checkbox input "true"
checkbox input "false"
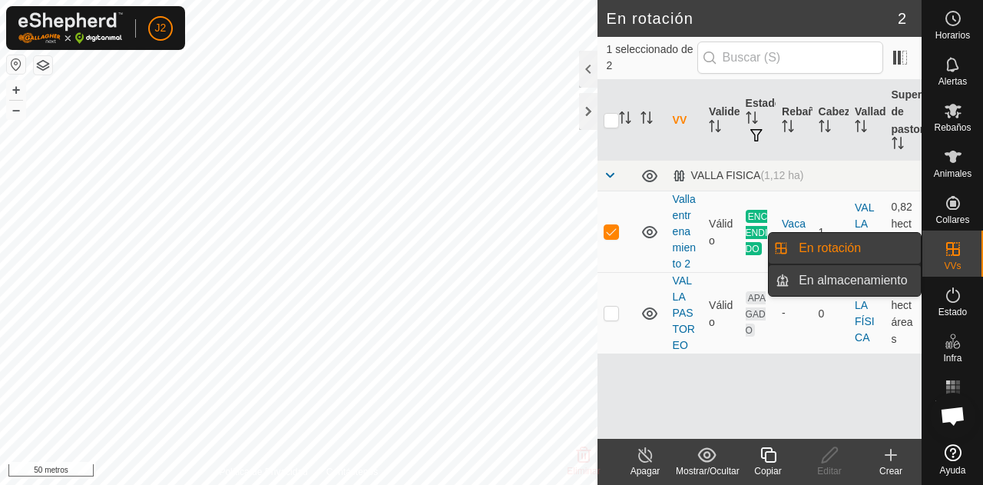
click at [882, 279] on link "En almacenamiento" at bounding box center [854, 280] width 131 height 31
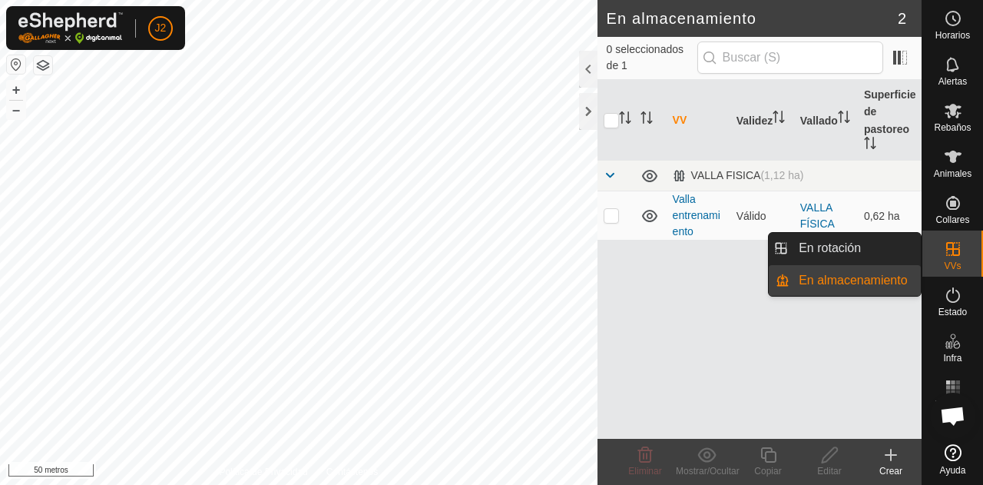
click at [882, 279] on link "En almacenamiento" at bounding box center [854, 280] width 131 height 31
click at [851, 250] on link "En rotación" at bounding box center [854, 248] width 131 height 31
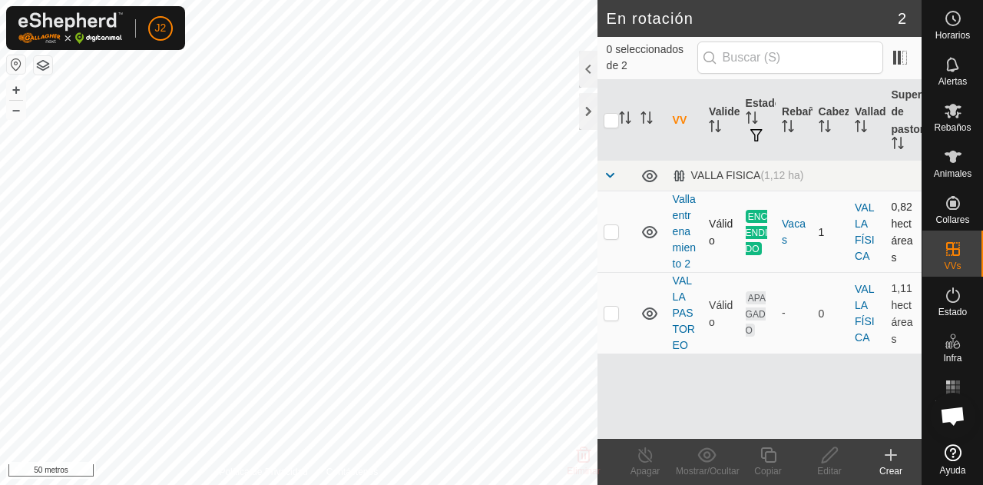
click at [647, 234] on icon at bounding box center [649, 232] width 18 height 18
click at [677, 244] on font "Valla entrenamiento 2" at bounding box center [684, 231] width 23 height 77
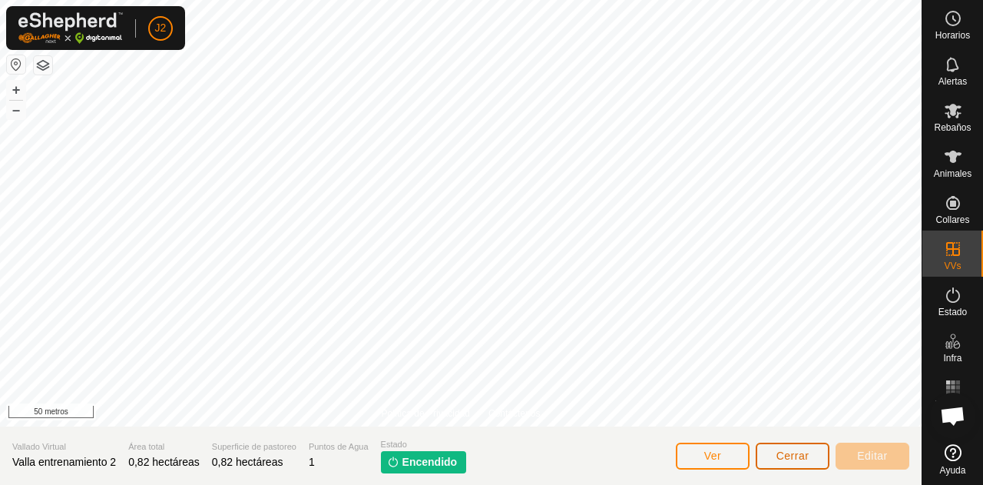
click at [797, 450] on font "Cerrar" at bounding box center [792, 455] width 33 height 12
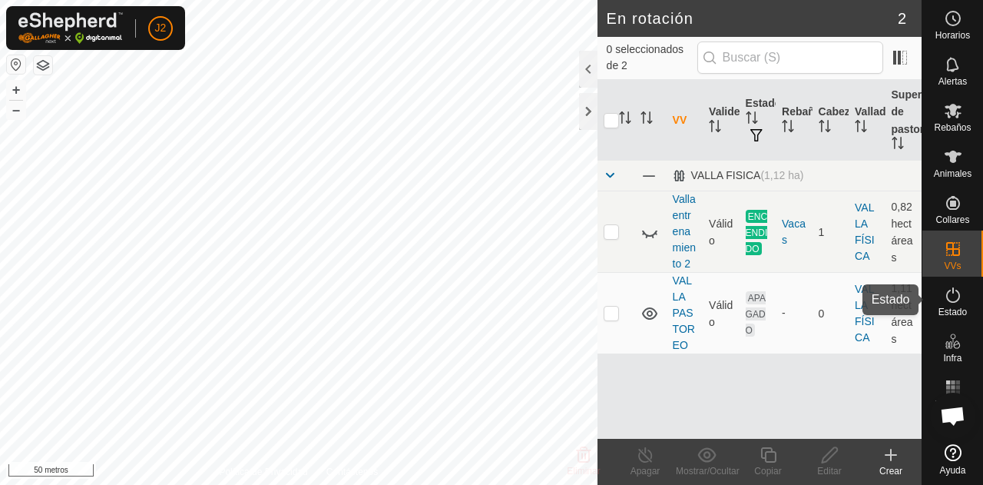
click at [961, 320] on div "Estado" at bounding box center [952, 299] width 61 height 46
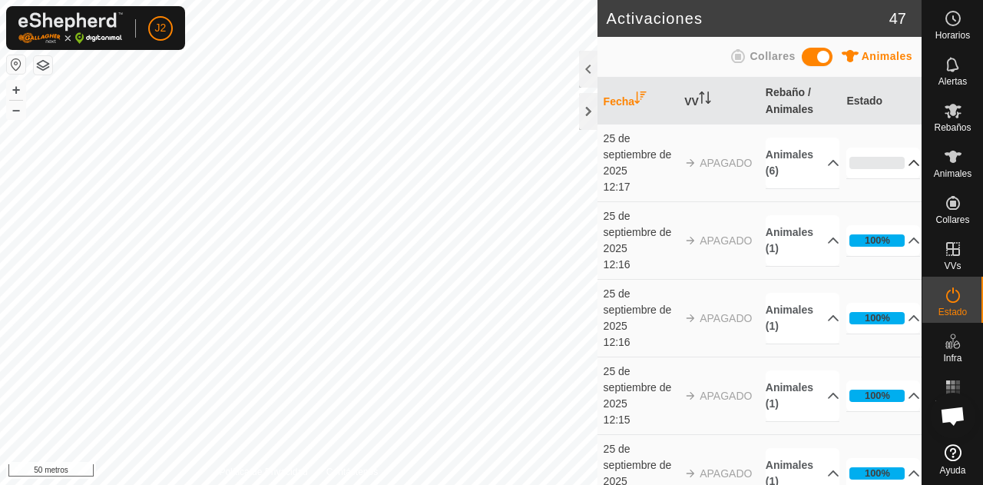
click at [893, 164] on p-accordion-header "0%" at bounding box center [883, 162] width 74 height 31
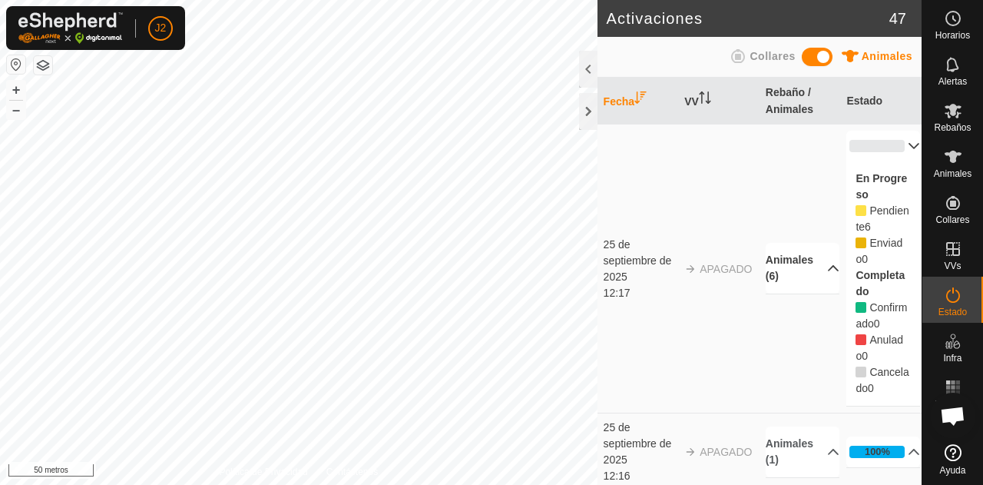
click at [796, 279] on p-accordion-header "Animales (6)" at bounding box center [803, 268] width 74 height 51
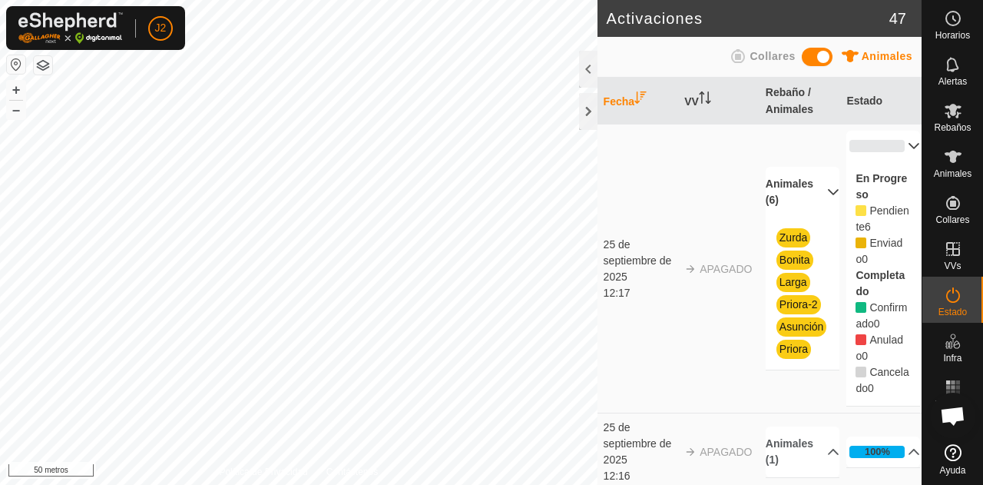
click at [809, 169] on p-accordion-header "Animales (6)" at bounding box center [803, 192] width 74 height 51
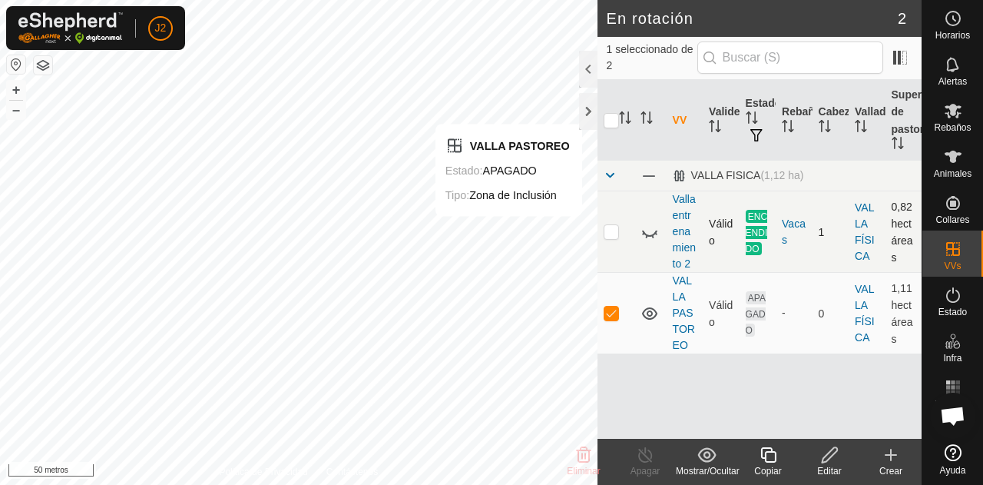
click at [754, 207] on td "ENCENDIDO" at bounding box center [758, 231] width 36 height 81
click at [756, 218] on font "ENCENDIDO" at bounding box center [757, 231] width 22 height 43
click at [679, 314] on font "VALLA PASTOREO" at bounding box center [684, 312] width 22 height 77
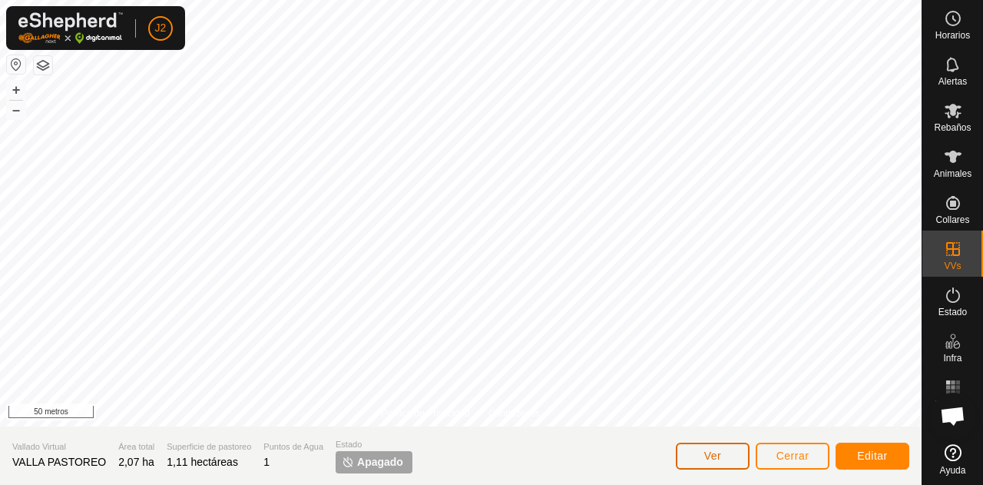
click at [716, 454] on font "Ver" at bounding box center [713, 455] width 18 height 12
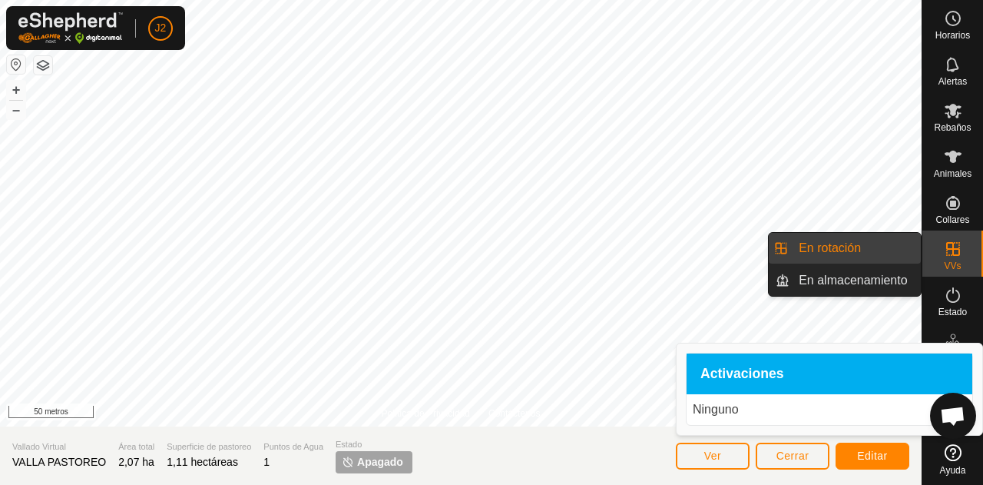
click at [962, 256] on es-virtualpaddocks-svg-icon at bounding box center [953, 249] width 28 height 25
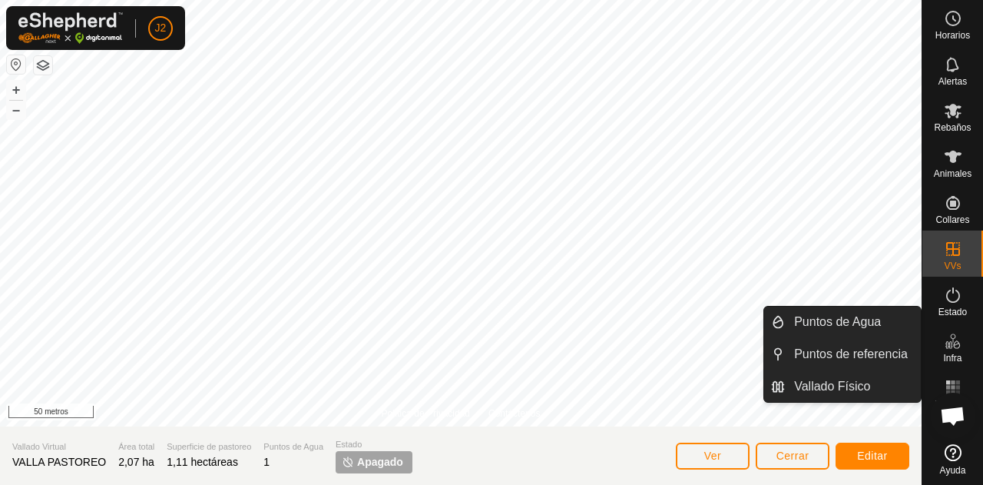
click at [948, 352] on es-infrastructure-svg-icon at bounding box center [953, 341] width 28 height 25
click at [863, 382] on link "Vallado Físico" at bounding box center [853, 386] width 136 height 31
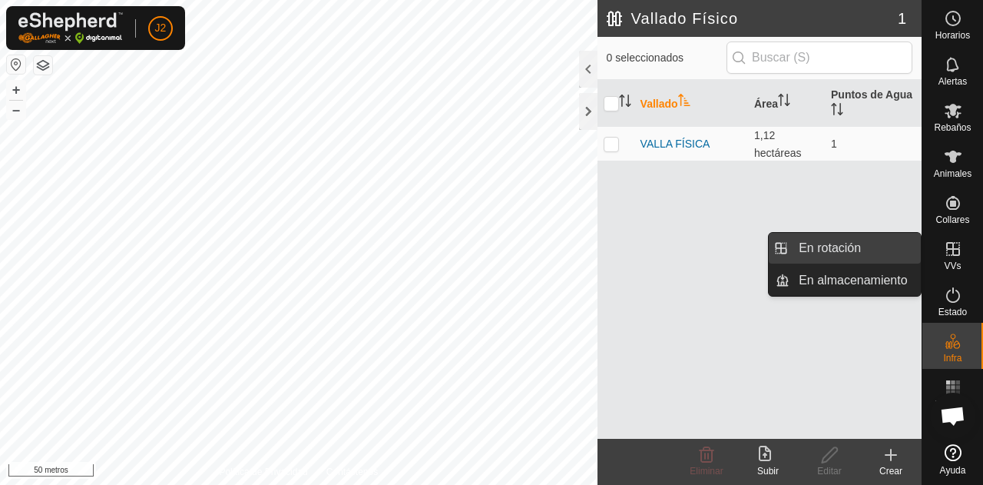
click at [852, 251] on link "En rotación" at bounding box center [854, 248] width 131 height 31
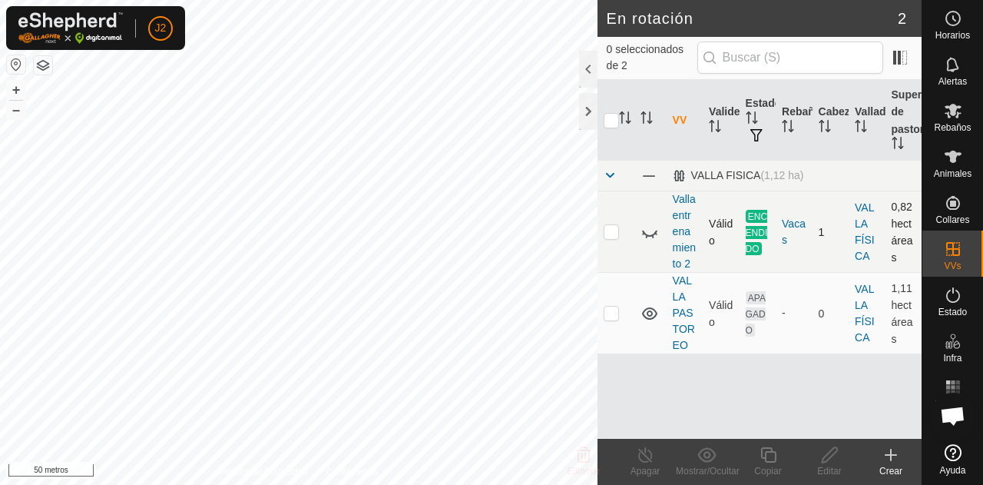
click at [760, 240] on td "ENCENDIDO" at bounding box center [758, 231] width 36 height 81
click at [753, 247] on font "ENCENDIDO" at bounding box center [757, 231] width 22 height 43
click at [648, 236] on icon at bounding box center [649, 233] width 15 height 6
click at [648, 236] on icon at bounding box center [649, 232] width 18 height 18
click at [648, 236] on icon at bounding box center [649, 233] width 15 height 6
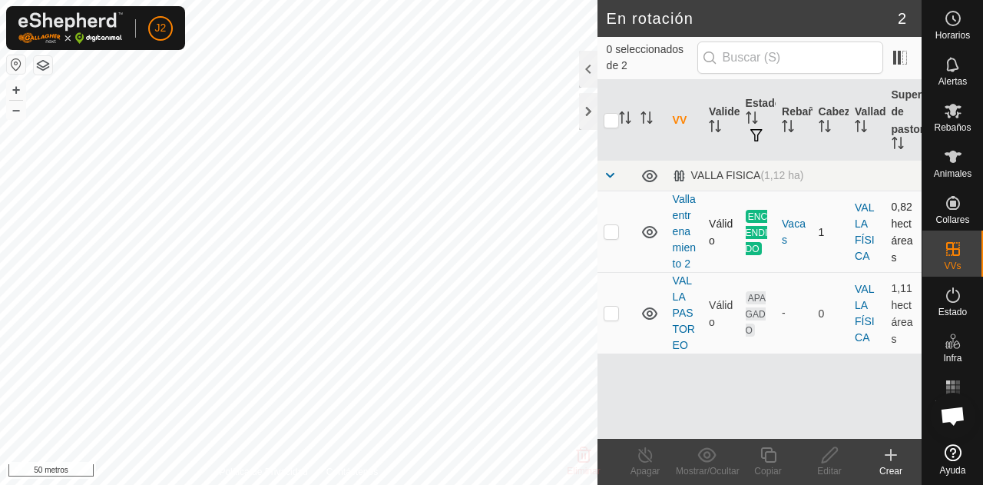
click at [753, 246] on font "ENCENDIDO" at bounding box center [757, 231] width 22 height 43
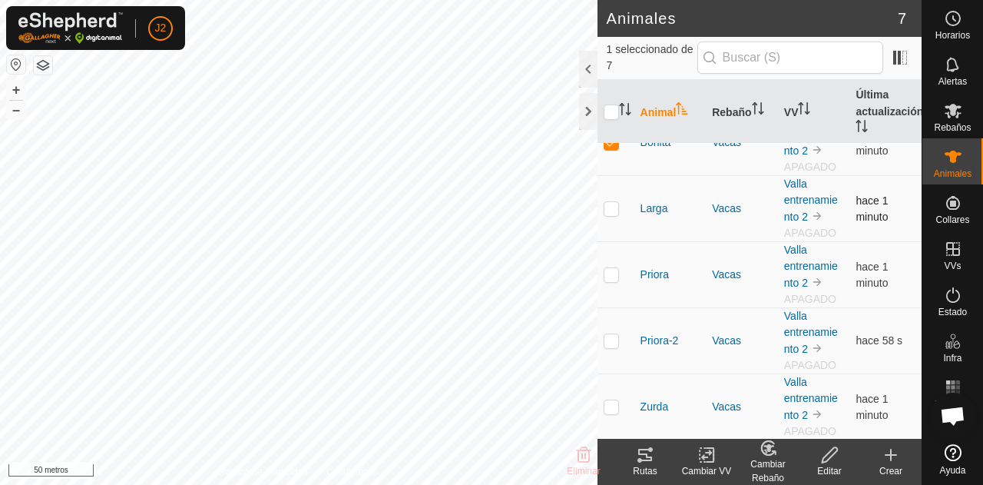
scroll to position [106, 0]
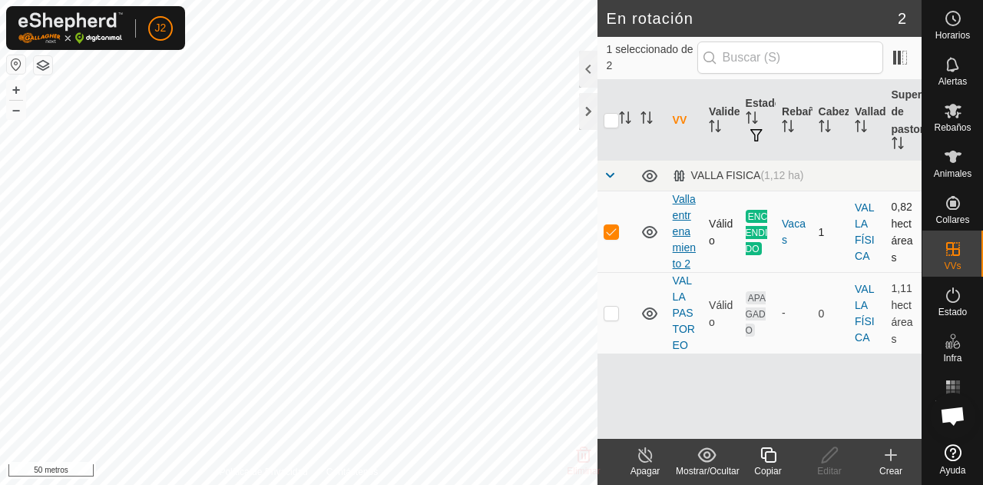
click at [683, 231] on font "Valla entrenamiento 2" at bounding box center [684, 231] width 23 height 77
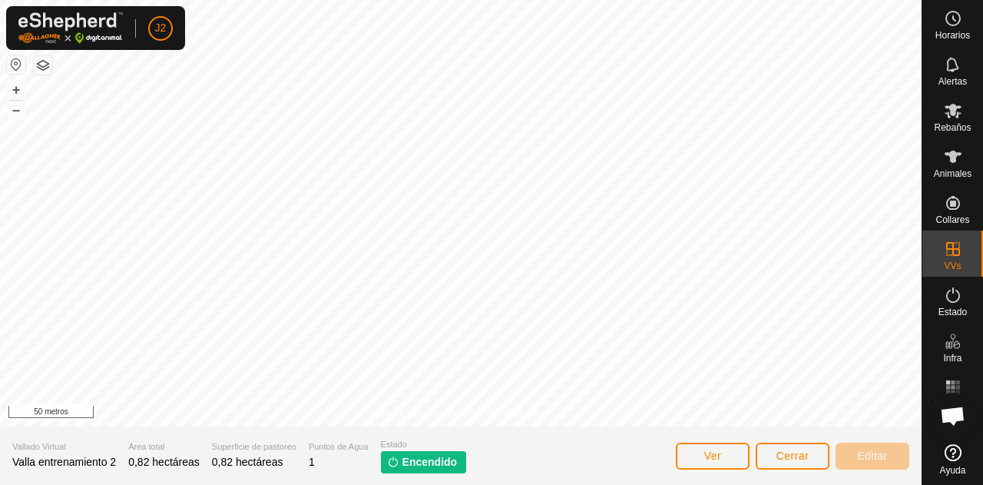
click at [422, 460] on font "Encendido" at bounding box center [429, 461] width 55 height 12
click at [795, 451] on font "Cerrar" at bounding box center [792, 455] width 33 height 12
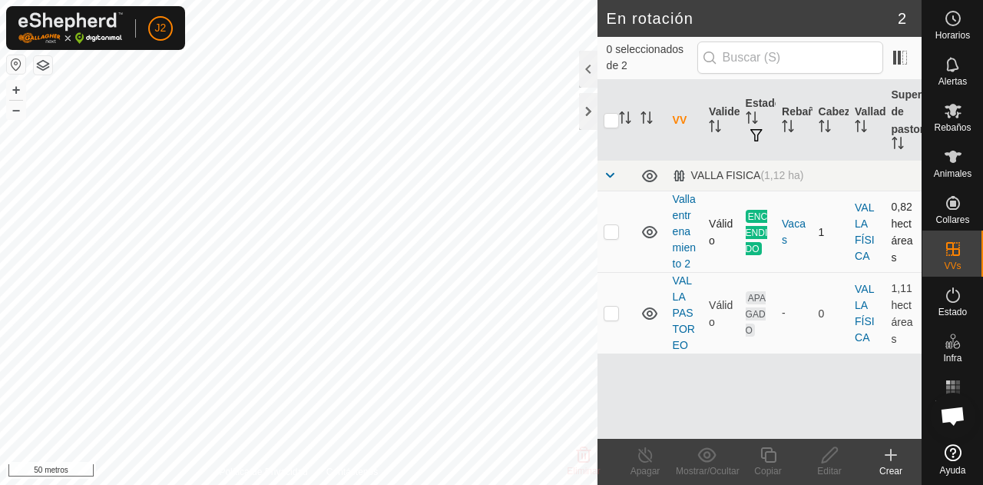
click at [677, 240] on td "Valla entrenamiento 2" at bounding box center [685, 231] width 36 height 81
click at [687, 239] on td "Valla entrenamiento 2" at bounding box center [685, 231] width 36 height 81
click at [683, 254] on td "Valla entrenamiento 2" at bounding box center [685, 231] width 36 height 81
click at [683, 249] on font "Valla entrenamiento 2" at bounding box center [684, 231] width 23 height 77
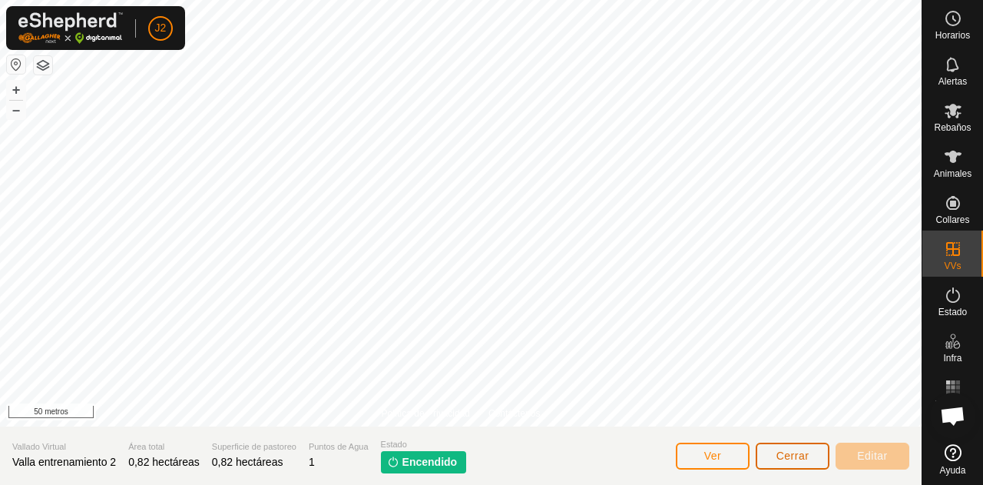
click at [794, 463] on button "Cerrar" at bounding box center [793, 455] width 74 height 27
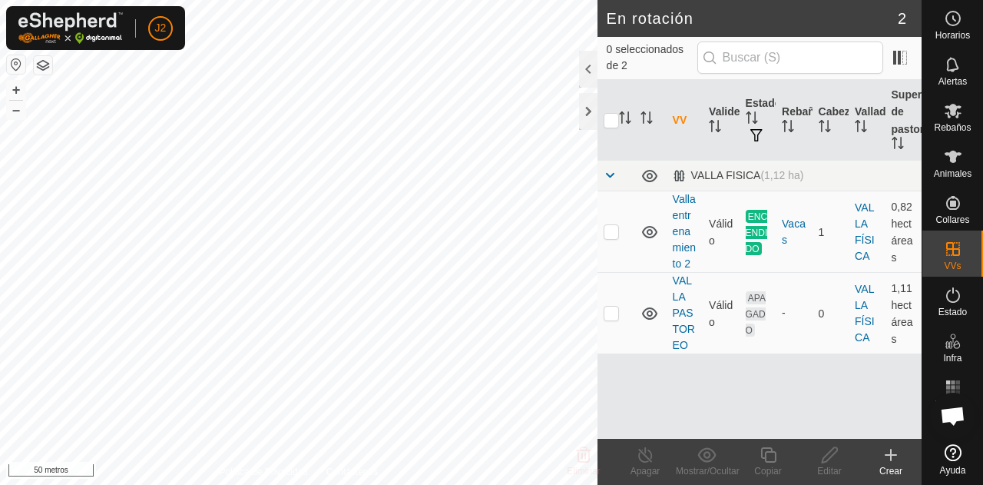
click at [879, 463] on create-svg-icon at bounding box center [890, 454] width 61 height 18
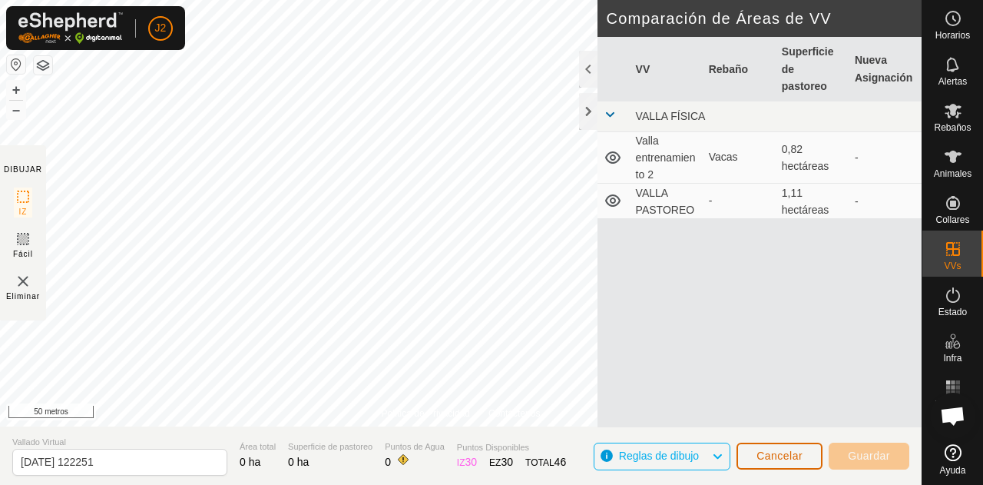
click at [785, 455] on font "Cancelar" at bounding box center [779, 455] width 46 height 12
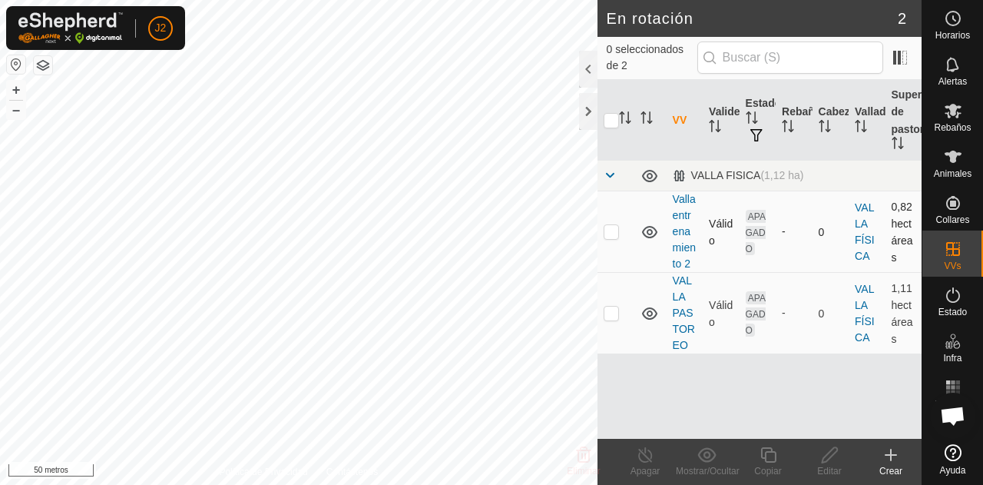
checkbox input "true"
checkbox input "false"
click at [712, 462] on icon at bounding box center [706, 454] width 19 height 18
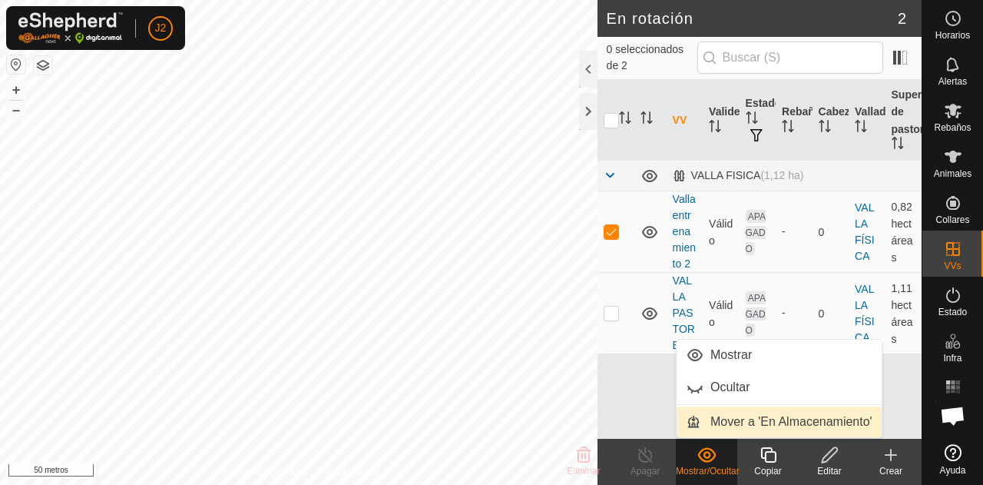
click at [741, 423] on link "Mover a 'En Almacenamiento'" at bounding box center [779, 421] width 205 height 31
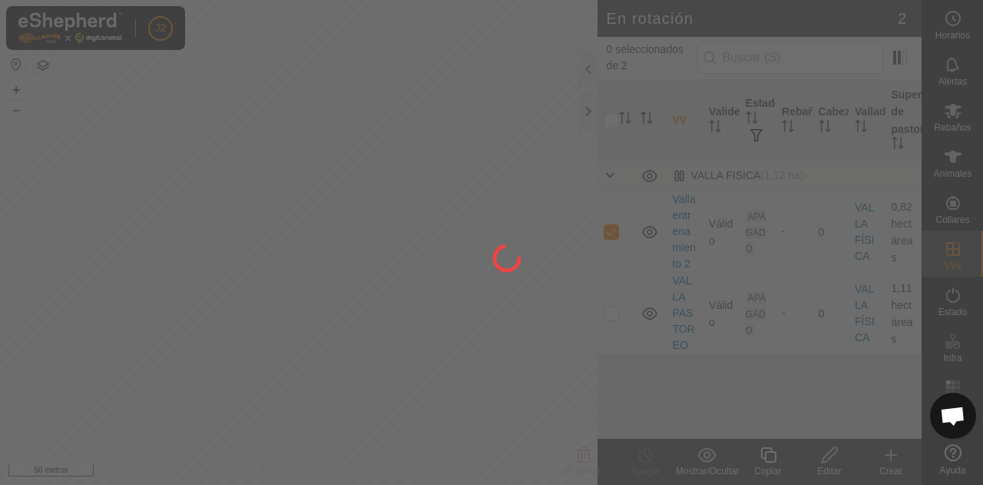
checkbox input "false"
